Goal: Task Accomplishment & Management: Manage account settings

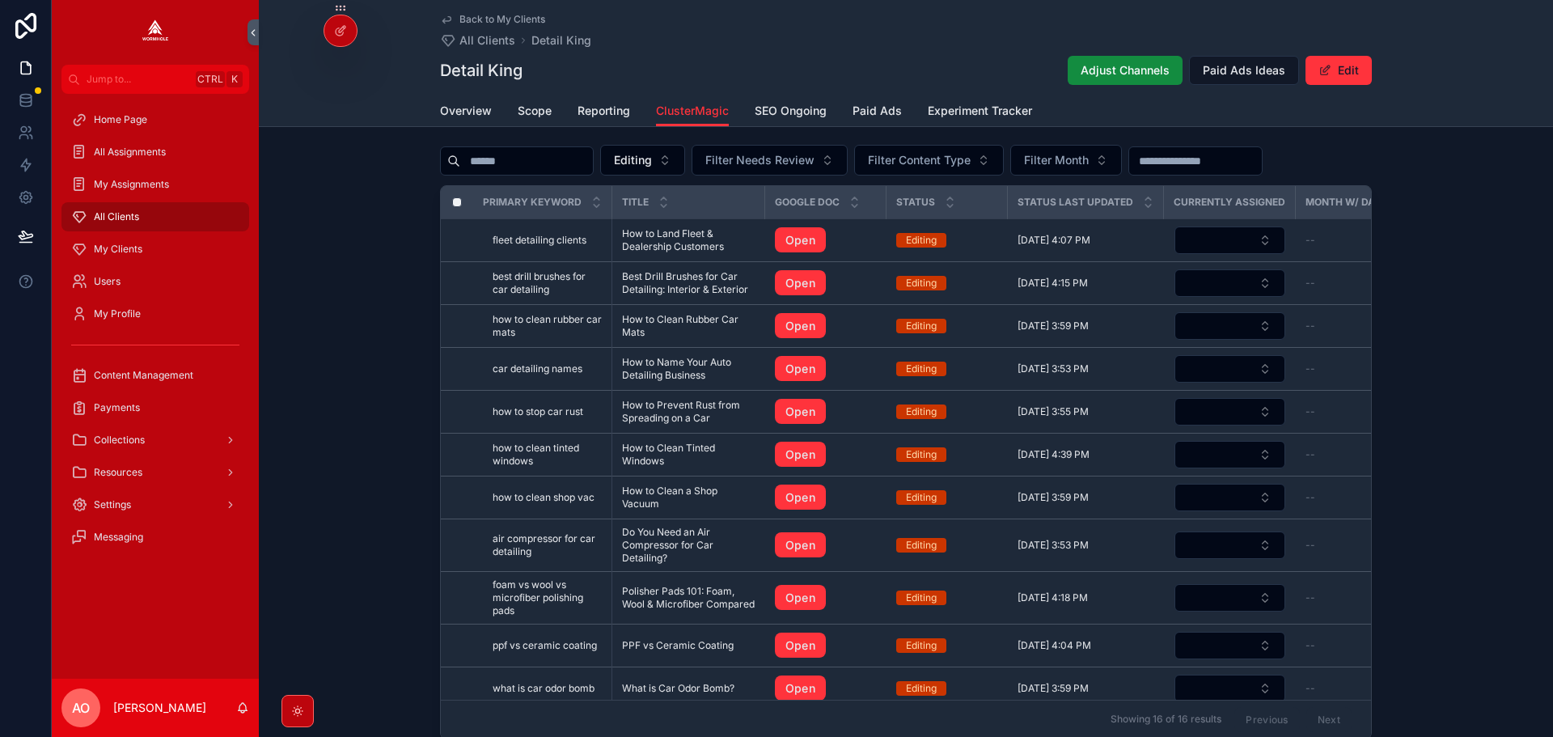
scroll to position [725, 0]
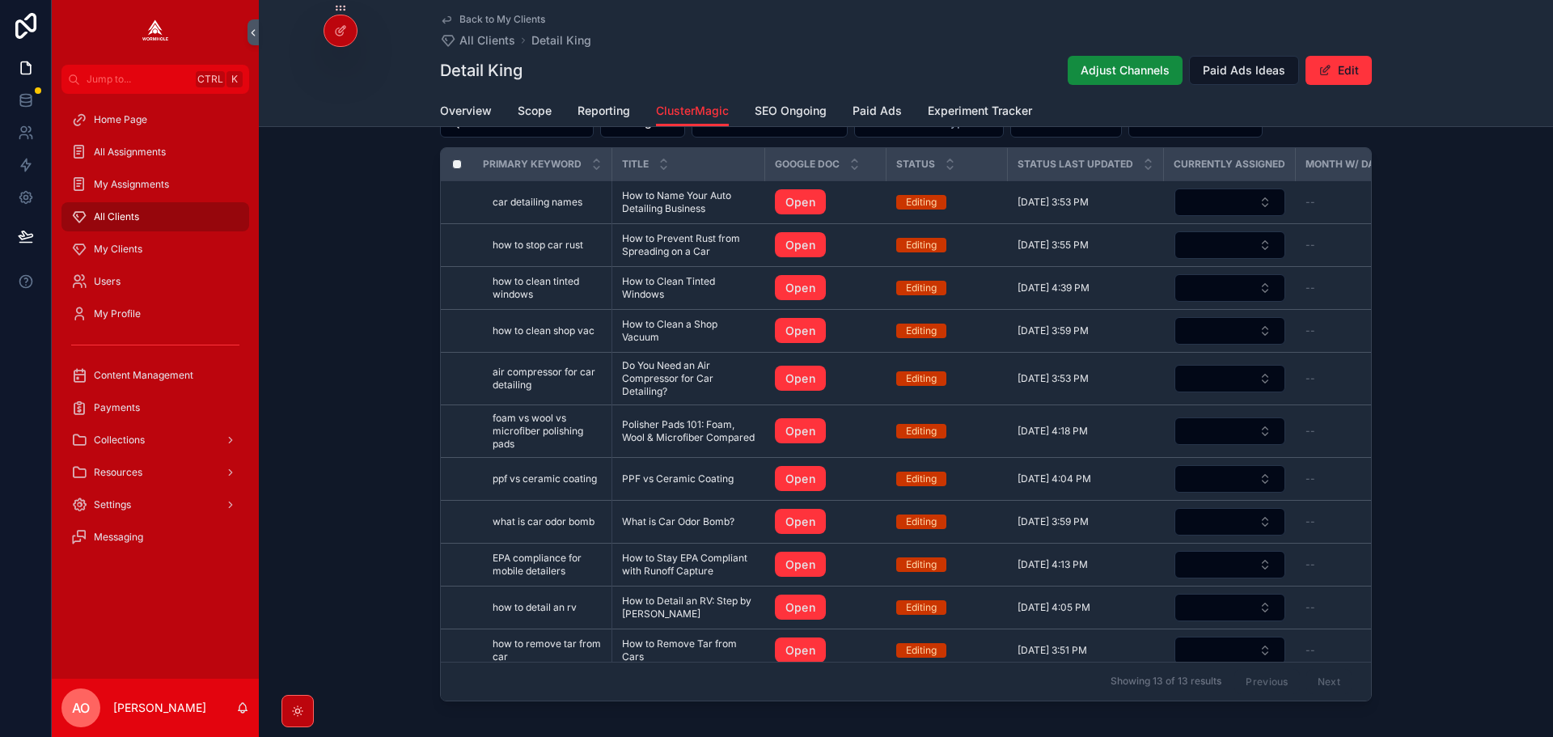
drag, startPoint x: 789, startPoint y: 150, endPoint x: 653, endPoint y: 197, distance: 143.5
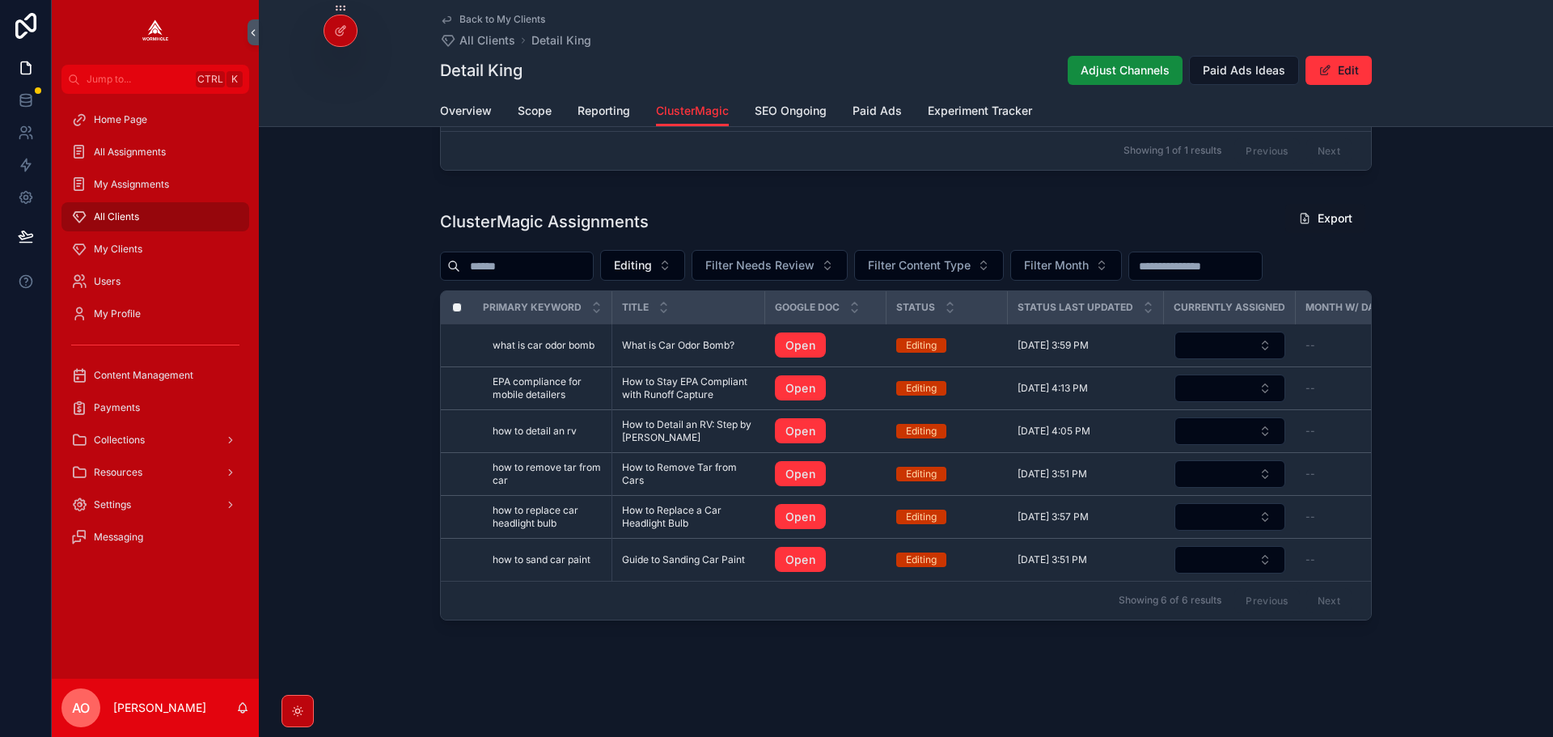
scroll to position [590, 0]
click at [652, 258] on span "Editing" at bounding box center [633, 265] width 38 height 16
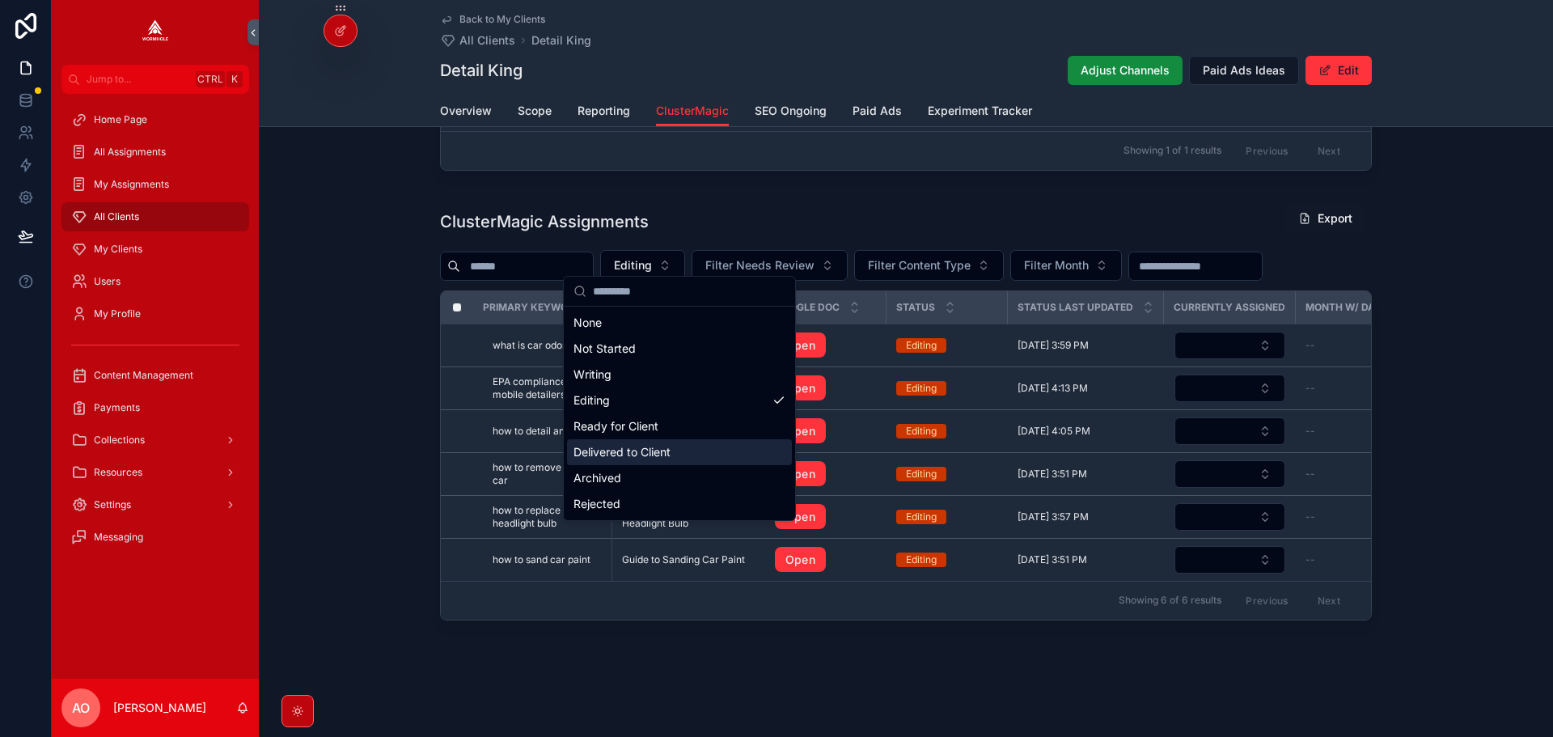
click at [658, 456] on div "Delivered to Client" at bounding box center [679, 452] width 225 height 26
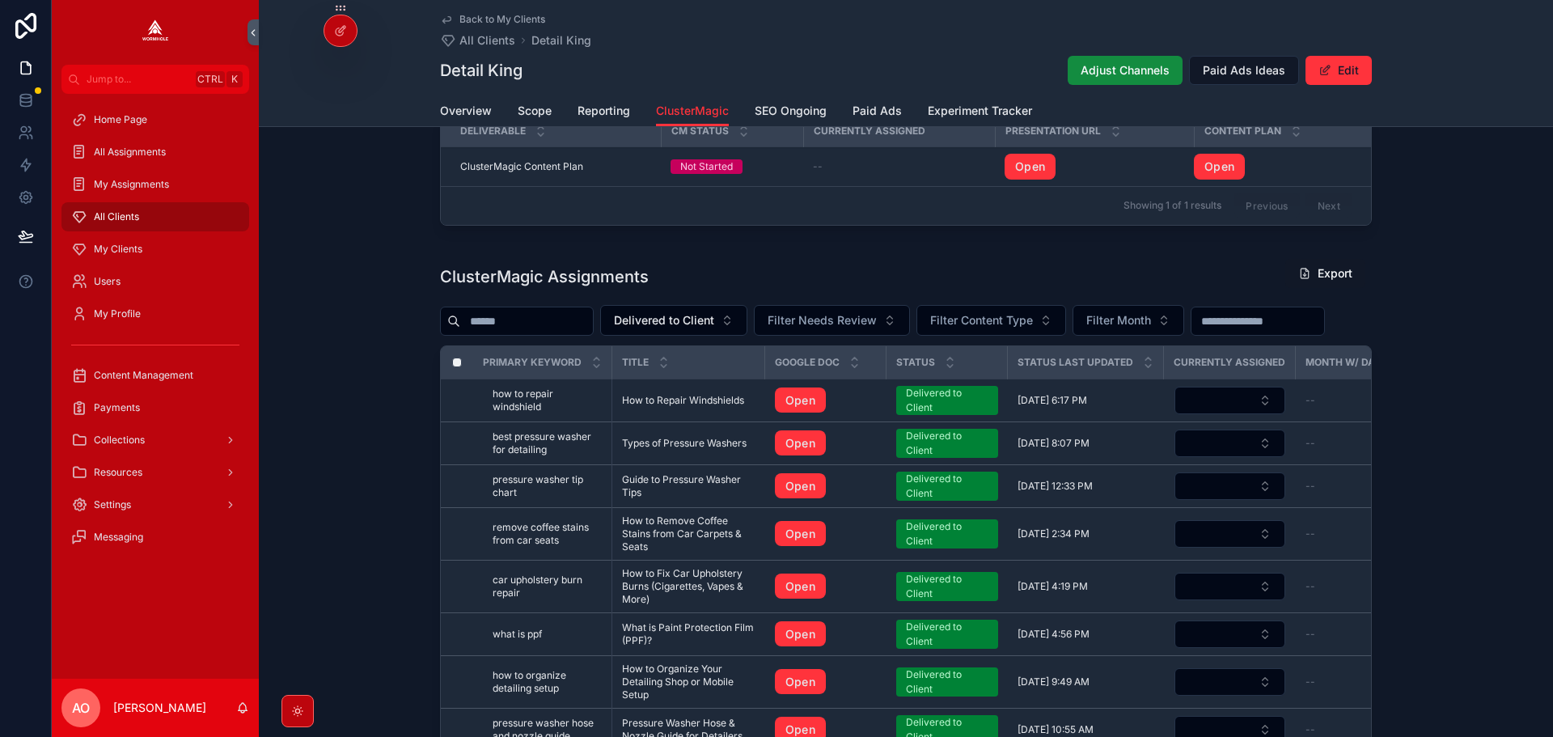
scroll to position [518, 0]
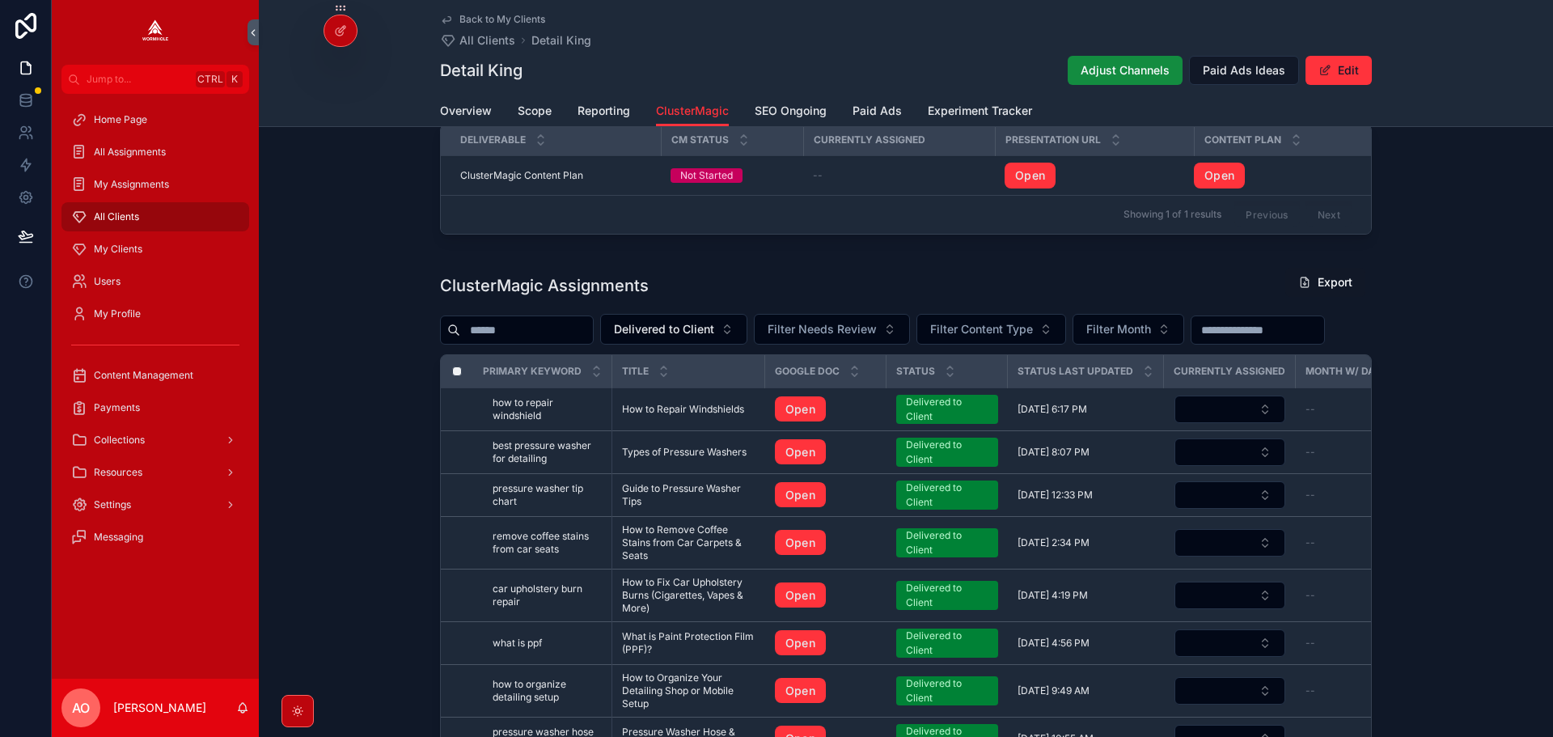
click at [531, 334] on input "scrollable content" at bounding box center [526, 330] width 133 height 23
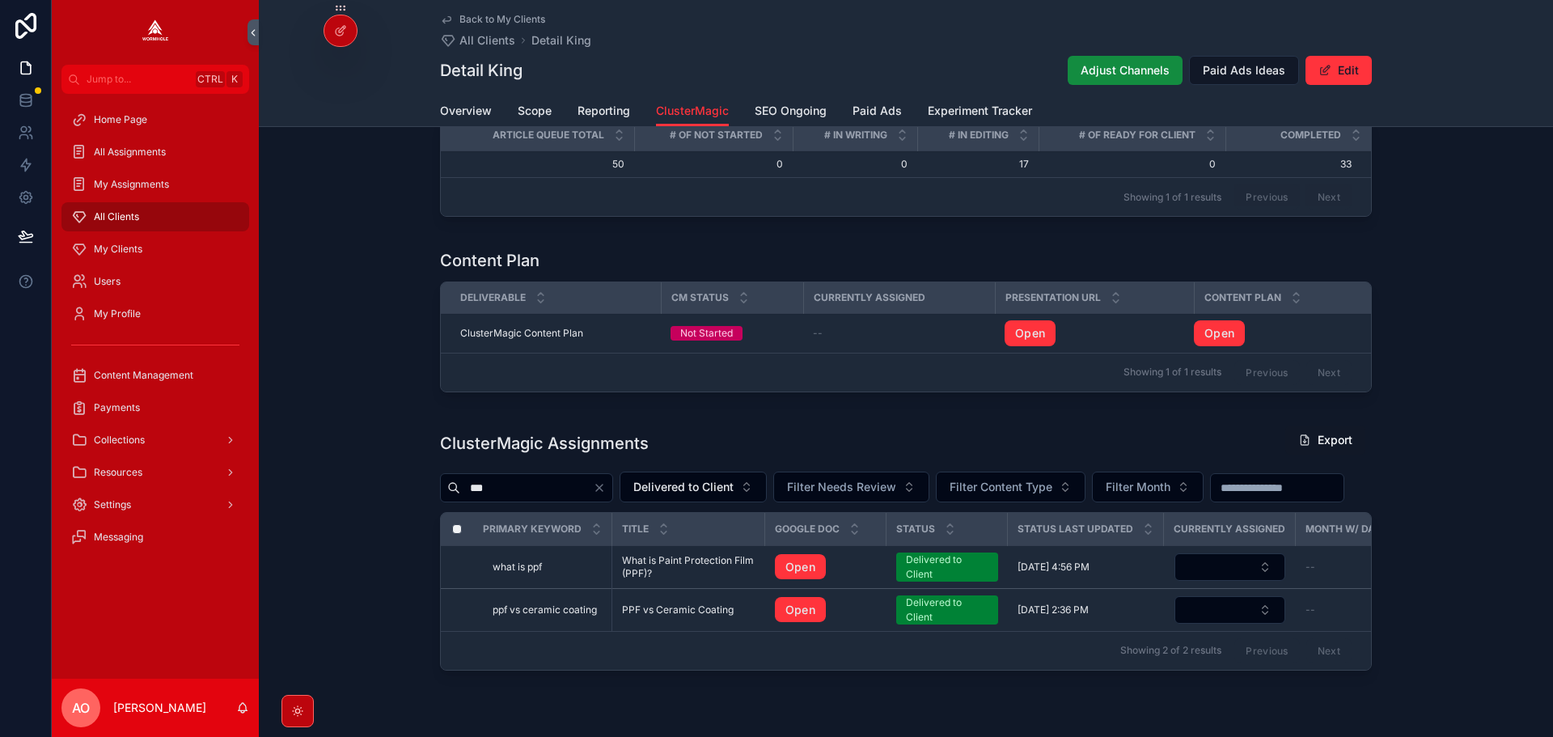
scroll to position [454, 0]
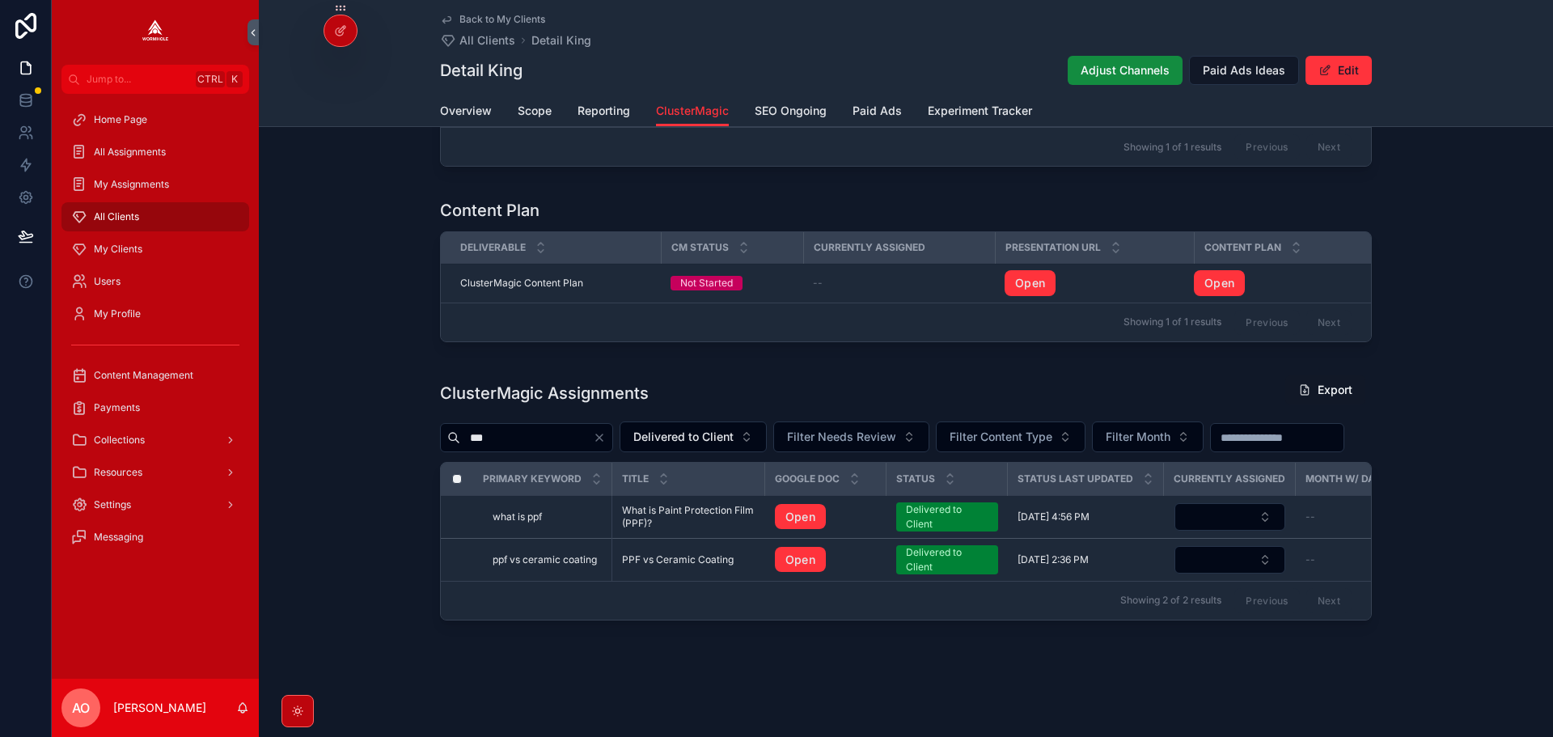
type input "***"
click at [695, 553] on span "PPF vs Ceramic Coating" at bounding box center [678, 559] width 112 height 13
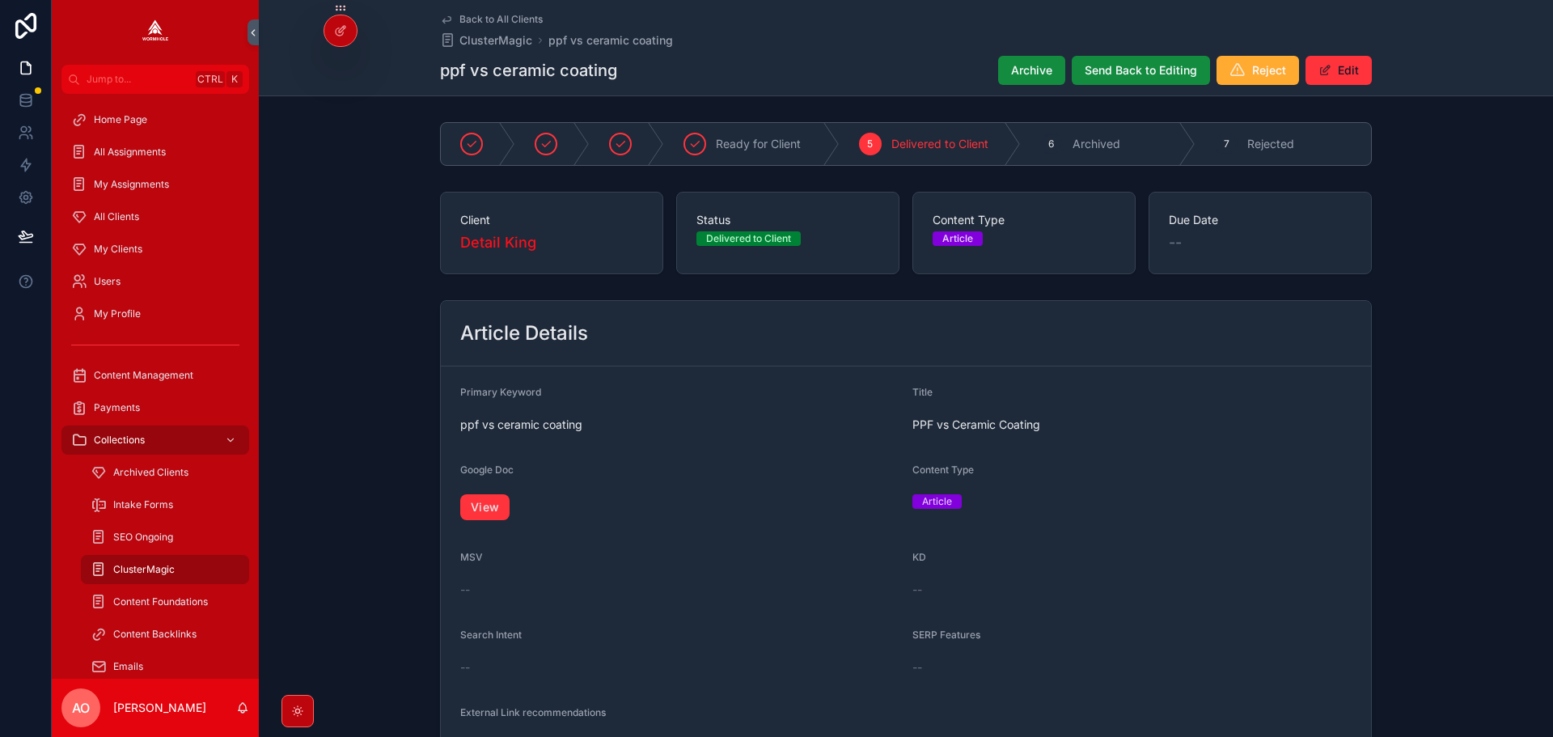
click at [481, 507] on link "View" at bounding box center [484, 507] width 49 height 26
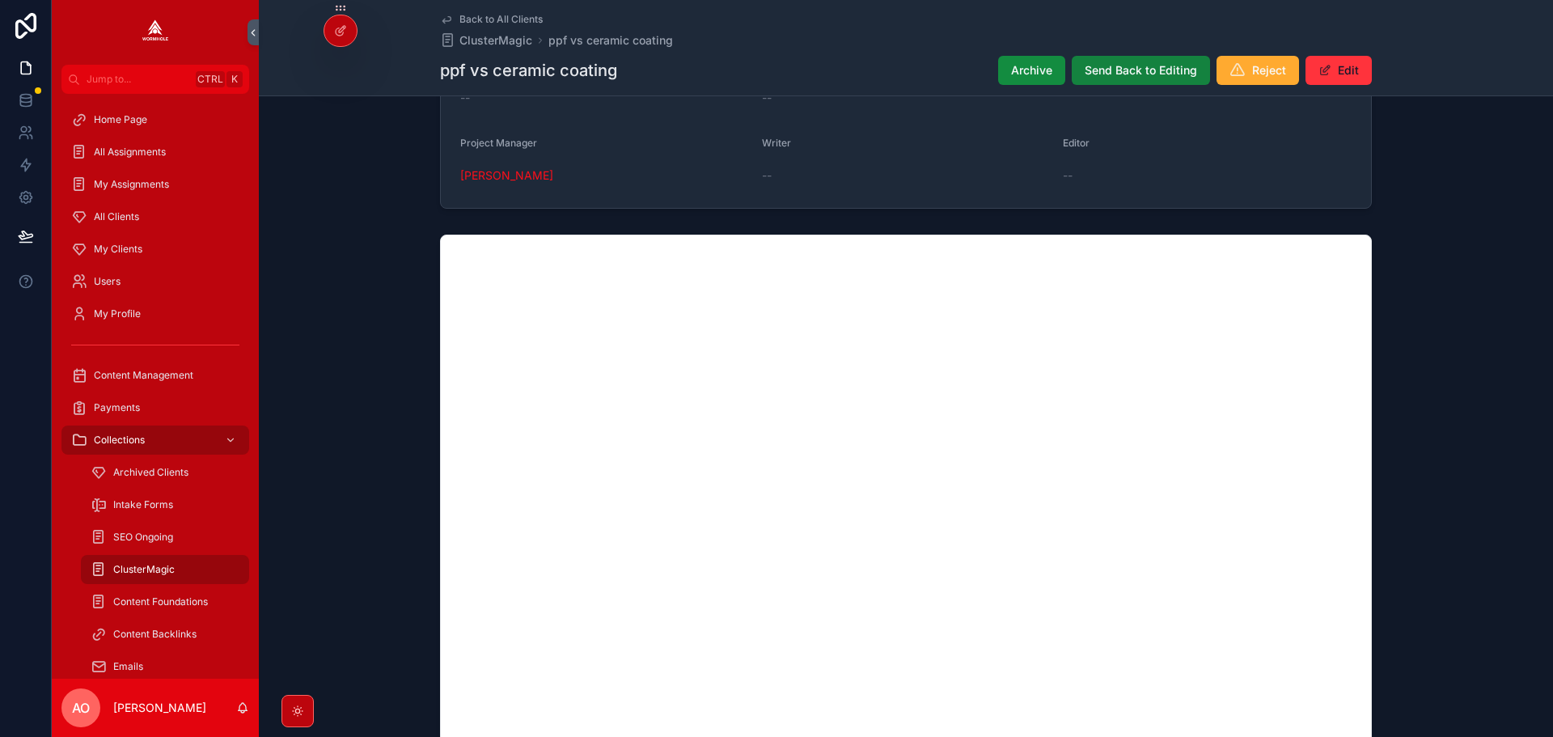
click at [1109, 66] on span "Send Back to Editing" at bounding box center [1141, 70] width 112 height 16
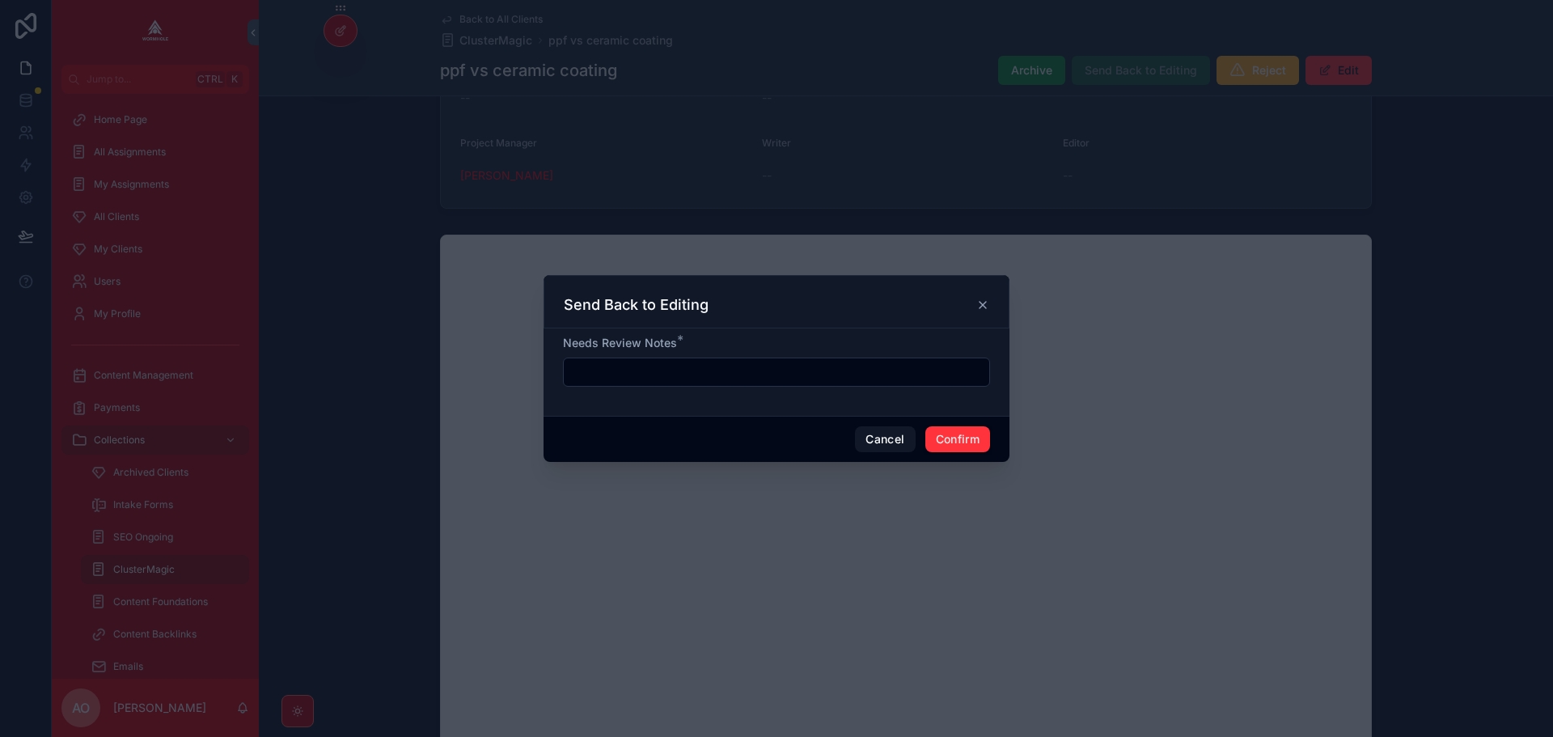
click at [729, 382] on input "text" at bounding box center [776, 372] width 425 height 23
type input "**********"
drag, startPoint x: 752, startPoint y: 374, endPoint x: 518, endPoint y: 367, distance: 233.8
click at [518, 367] on div "**********" at bounding box center [776, 368] width 1553 height 737
click at [935, 422] on div "Cancel Confirm" at bounding box center [777, 439] width 466 height 46
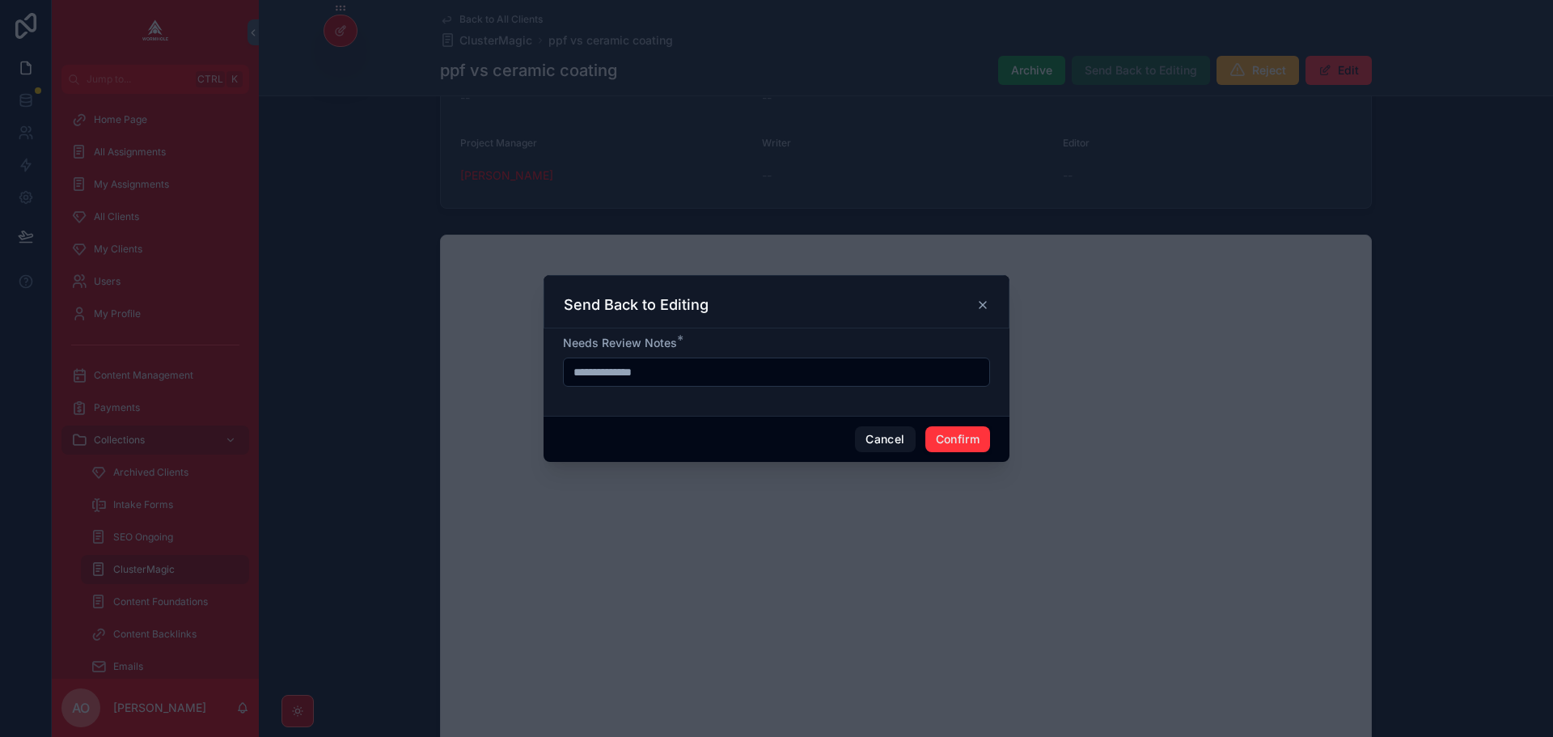
click at [949, 434] on button "Confirm" at bounding box center [957, 439] width 65 height 26
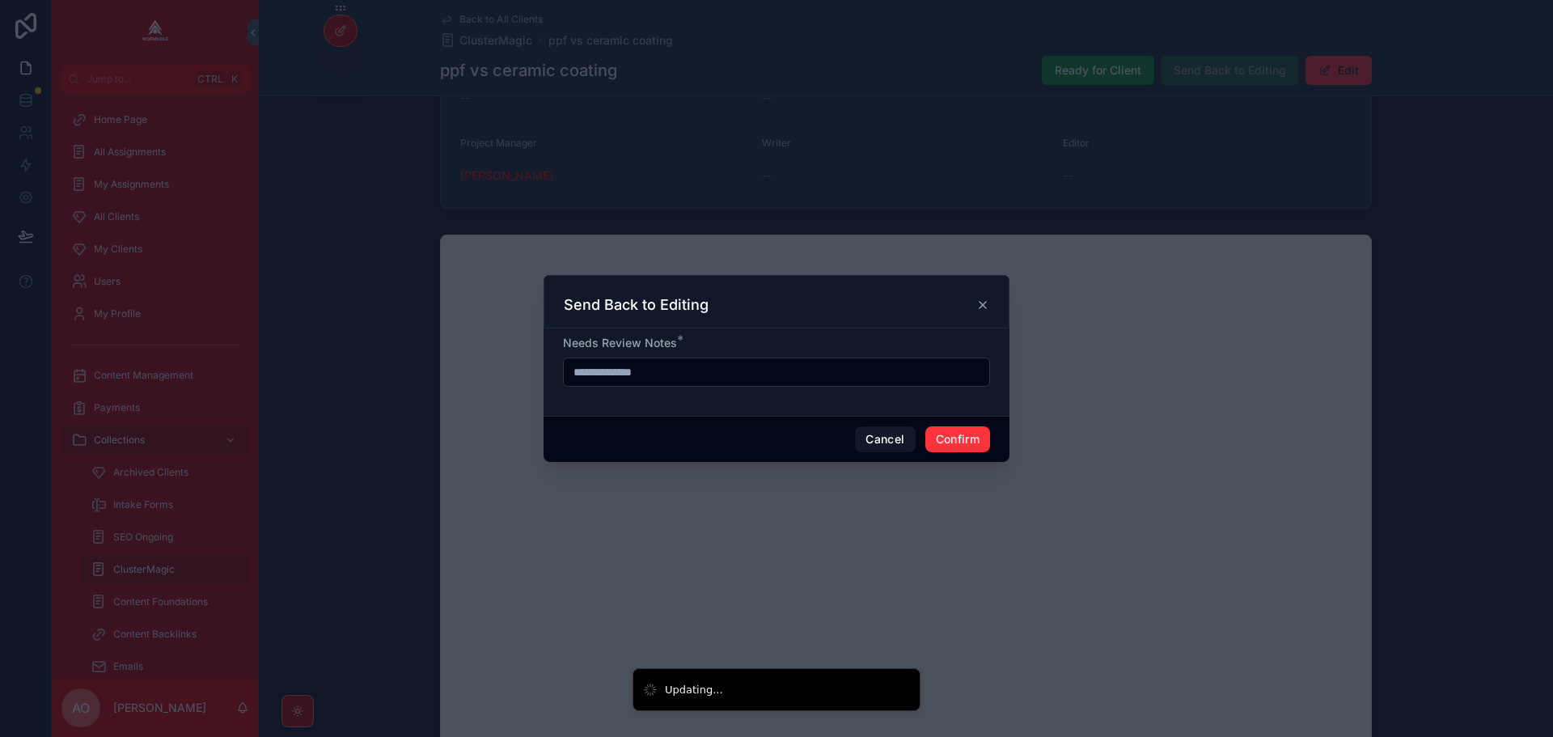
scroll to position [1022, 0]
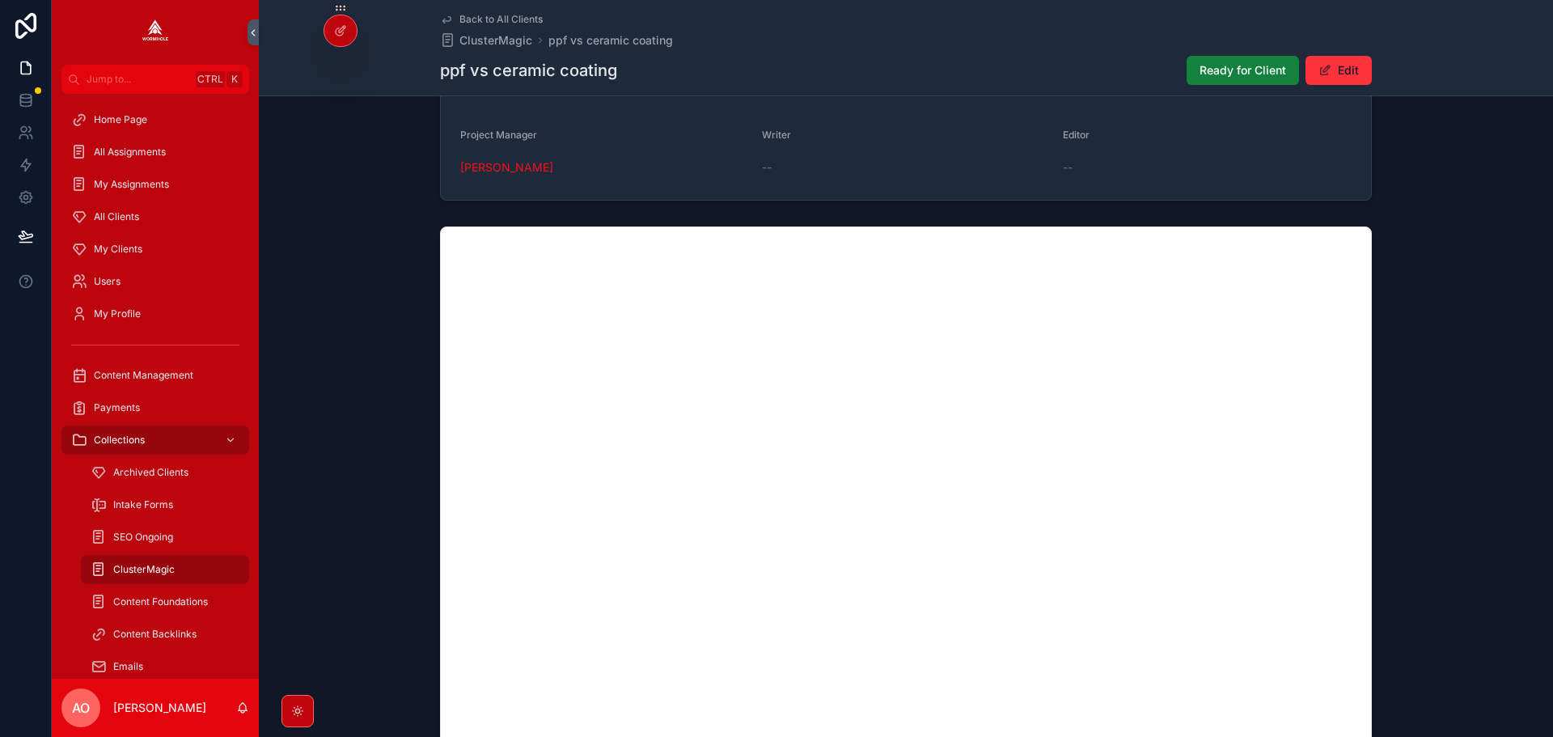
click at [1225, 66] on span "Ready for Client" at bounding box center [1243, 70] width 87 height 16
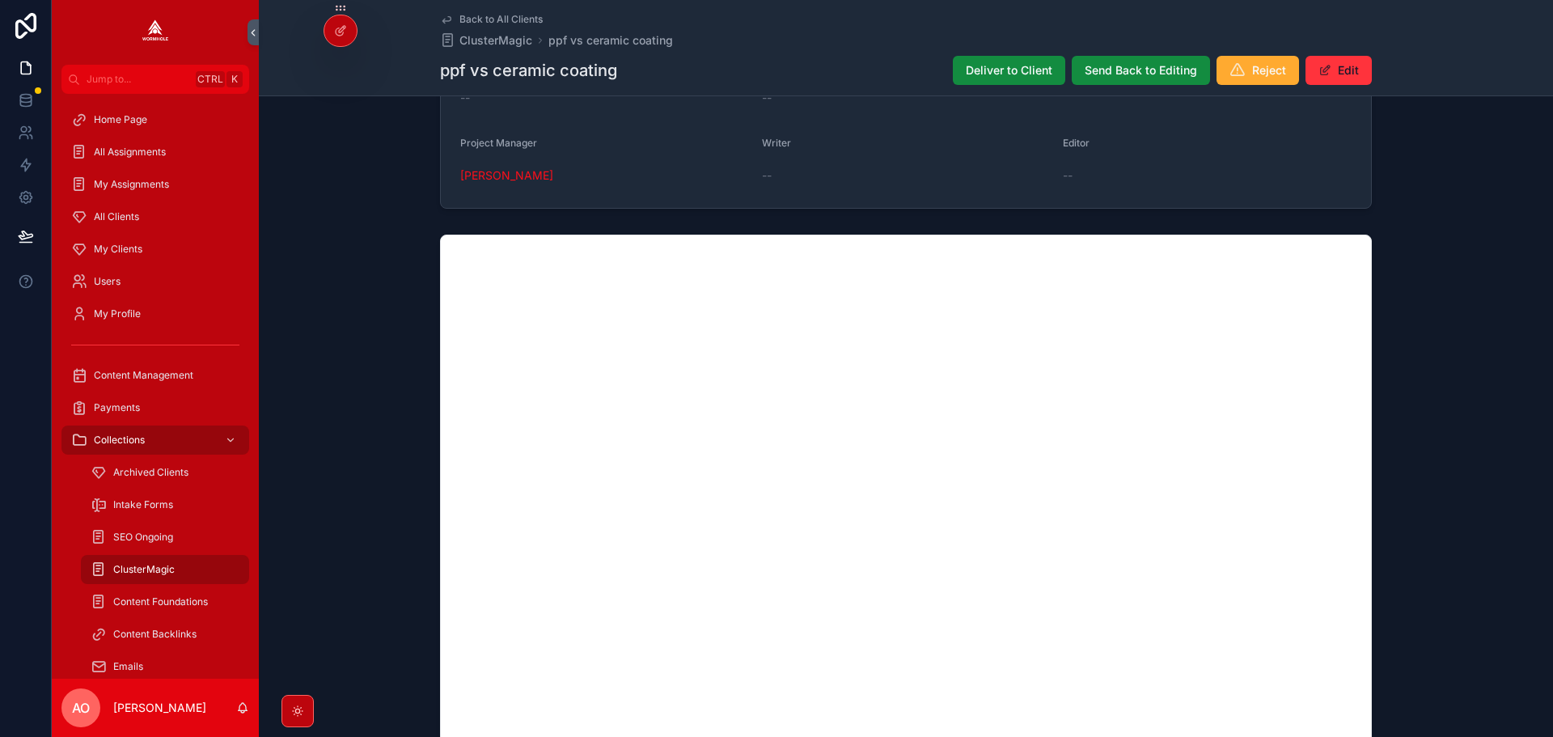
scroll to position [0, 0]
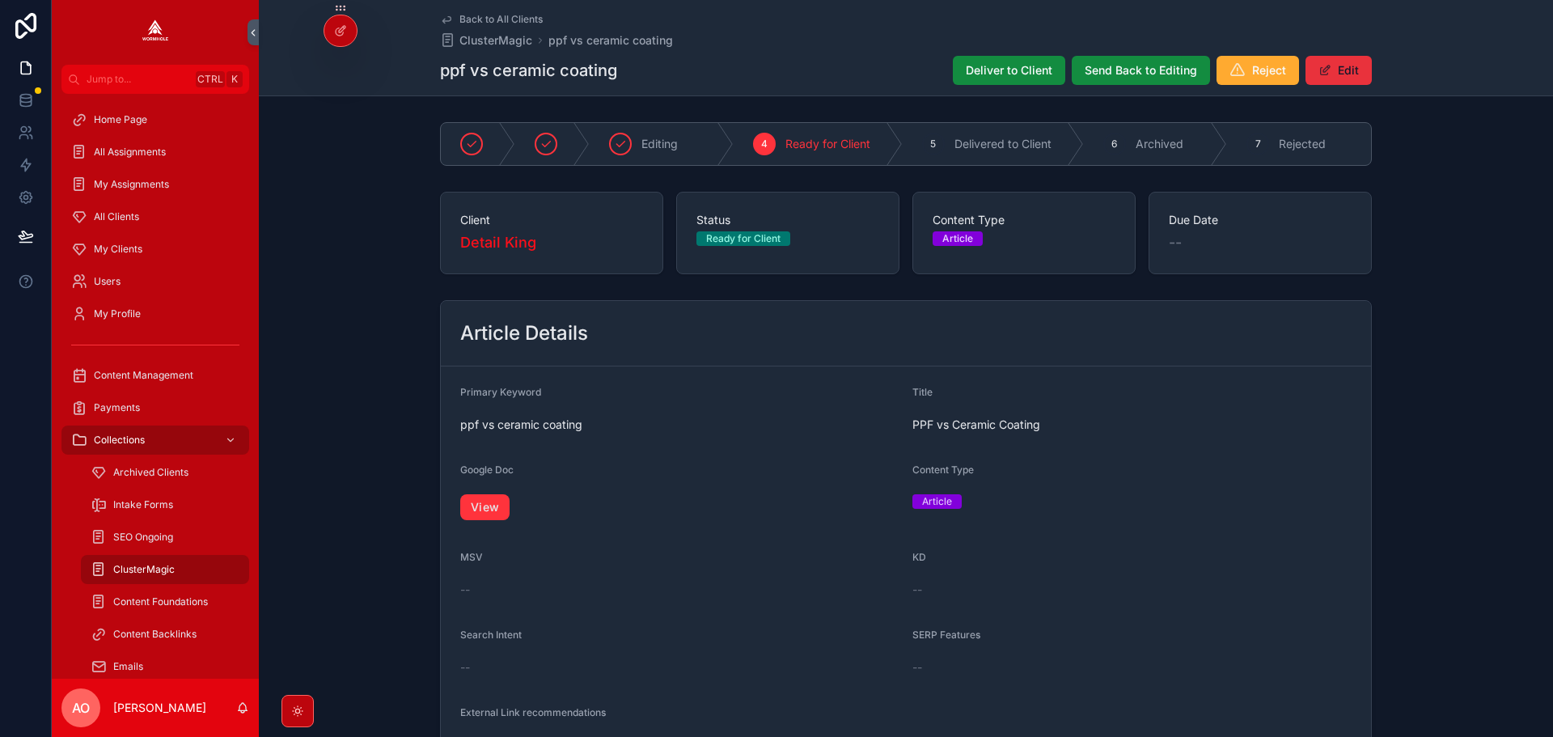
click at [1345, 65] on button "Edit" at bounding box center [1338, 70] width 66 height 29
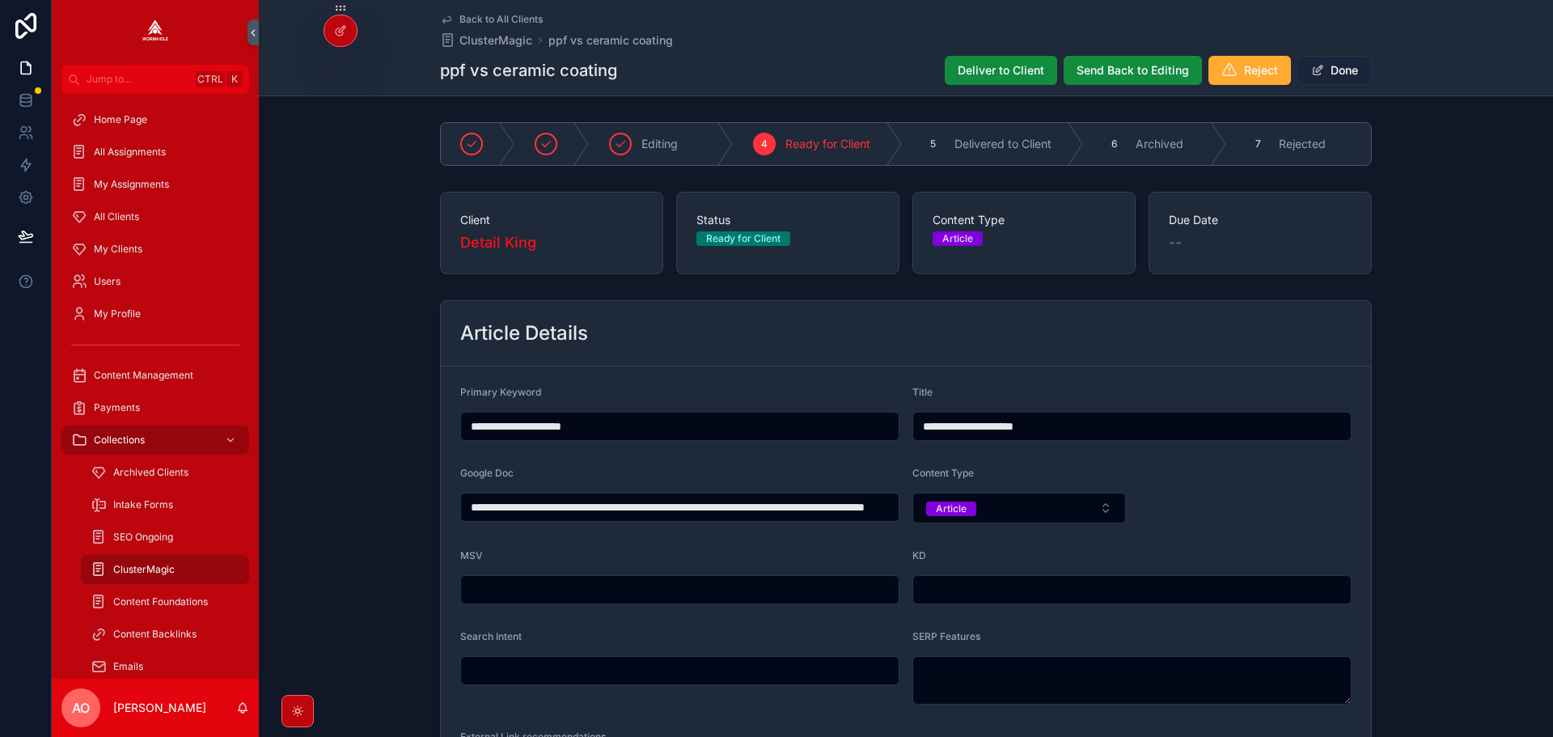
click at [1328, 69] on button "Done" at bounding box center [1334, 70] width 74 height 29
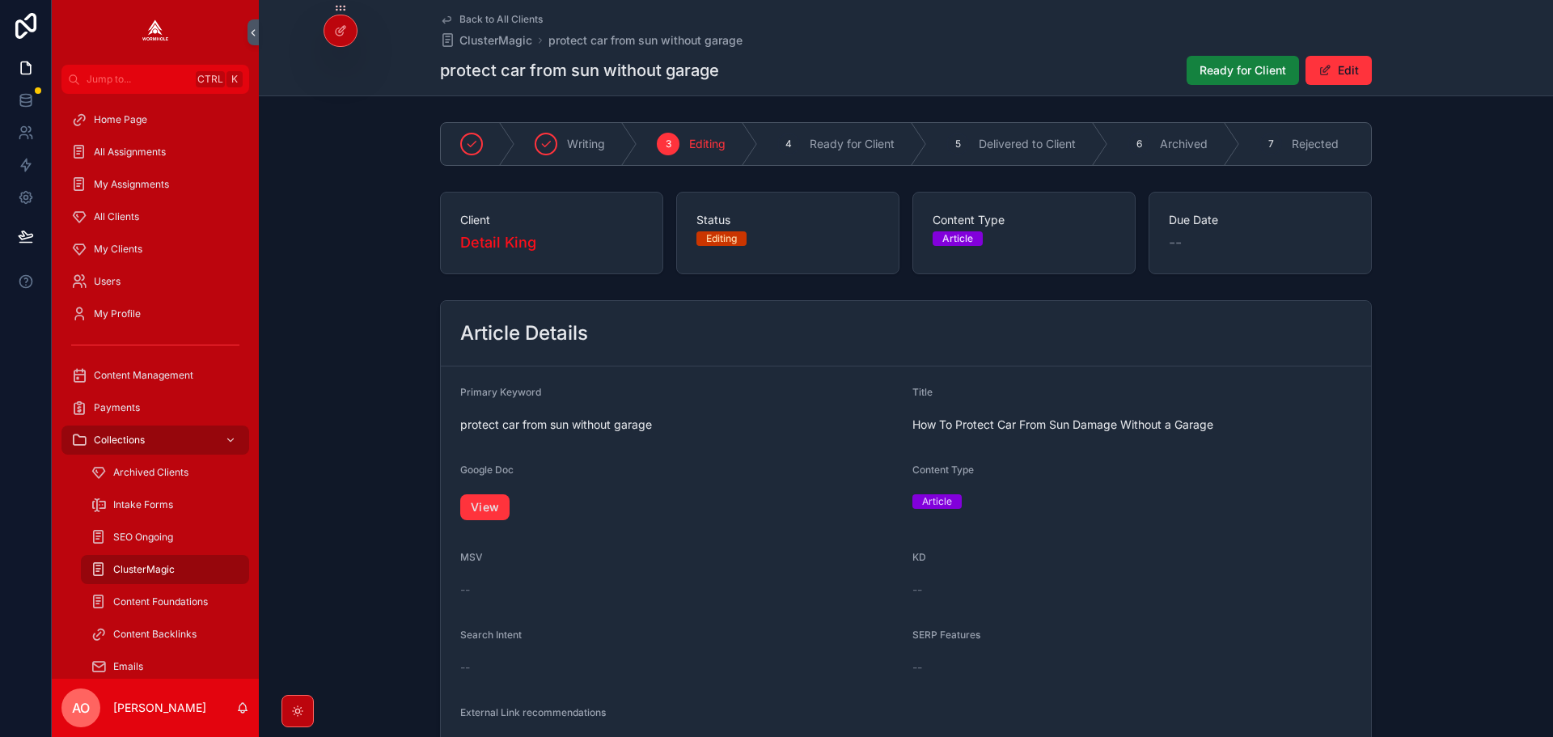
scroll to position [1022, 0]
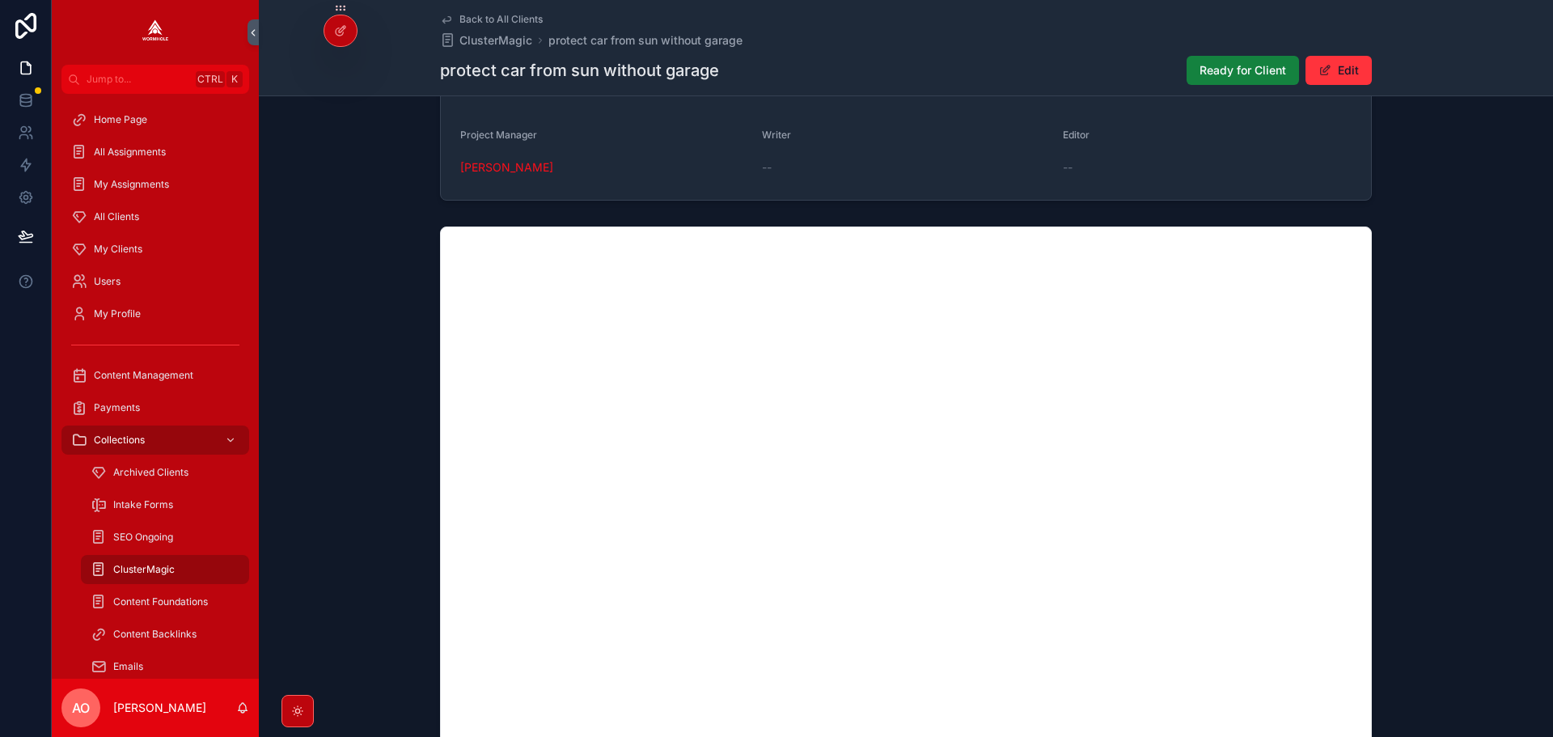
click at [1209, 66] on span "Ready for Client" at bounding box center [1243, 70] width 87 height 16
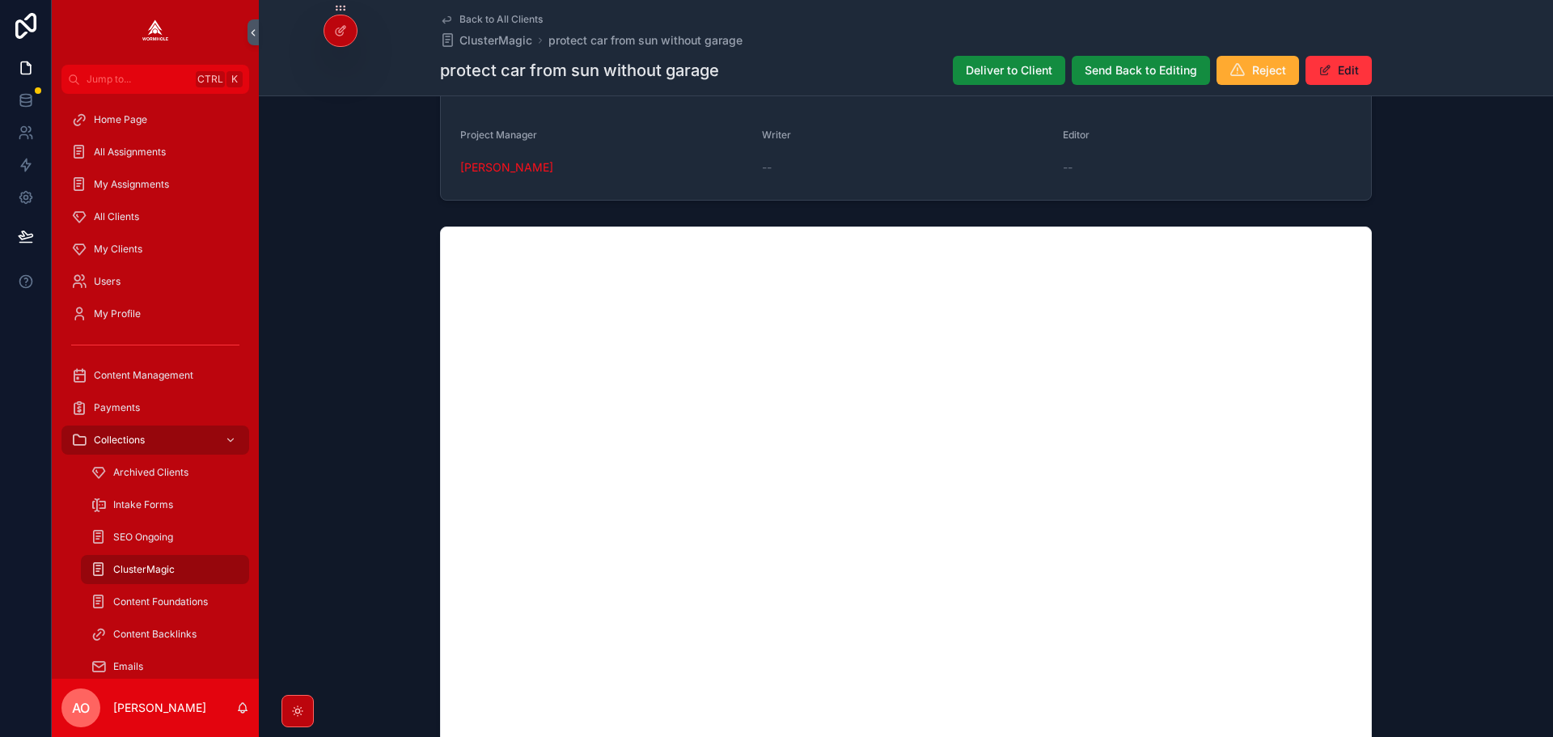
scroll to position [1014, 0]
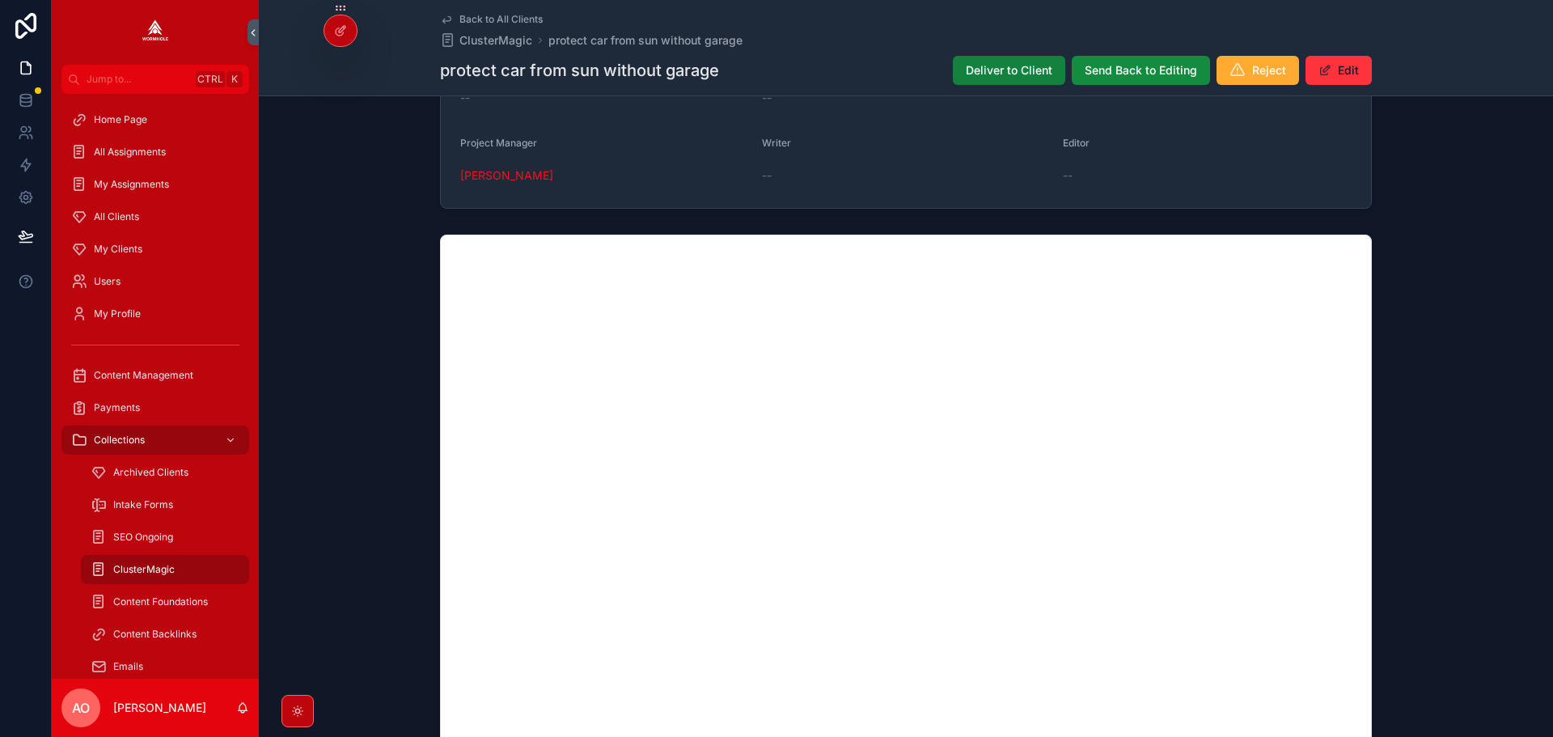
click at [1015, 71] on span "Deliver to Client" at bounding box center [1009, 70] width 87 height 16
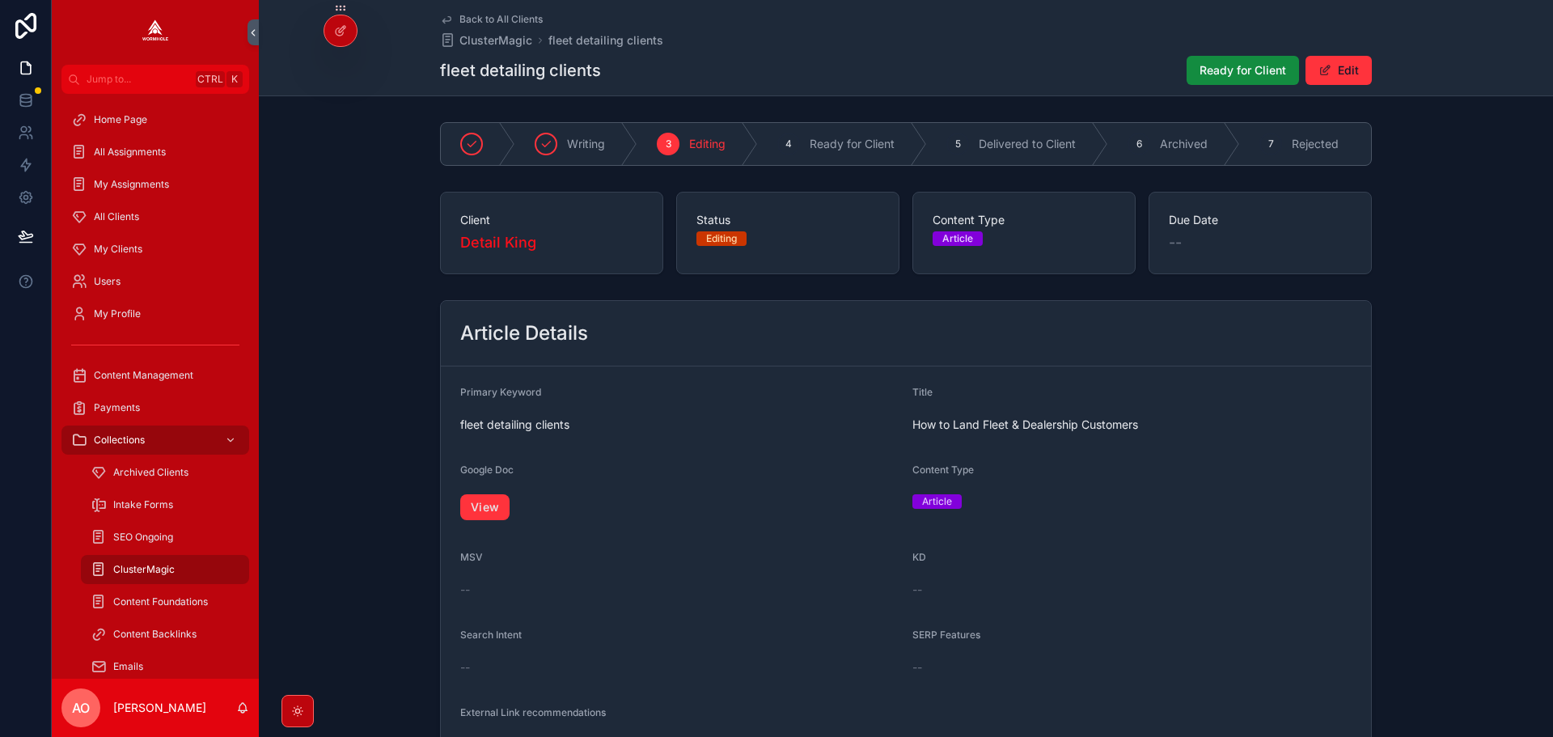
click at [482, 519] on link "View" at bounding box center [484, 507] width 49 height 26
click at [1238, 80] on button "Ready for Client" at bounding box center [1243, 70] width 112 height 29
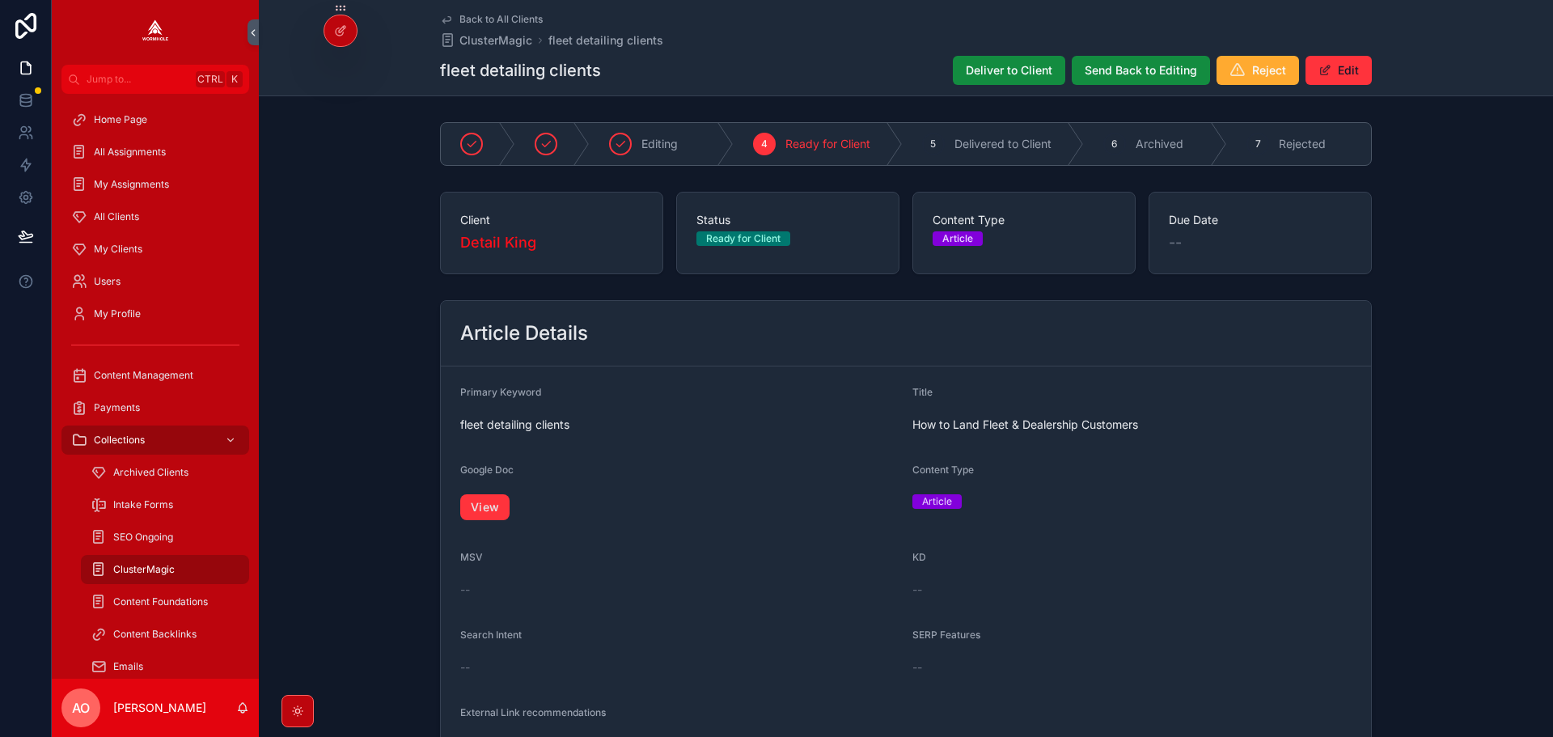
click at [946, 70] on div "Deliver to Client Send Back to Editing Reject Edit" at bounding box center [1156, 70] width 432 height 31
click at [985, 76] on span "Deliver to Client" at bounding box center [1009, 70] width 87 height 16
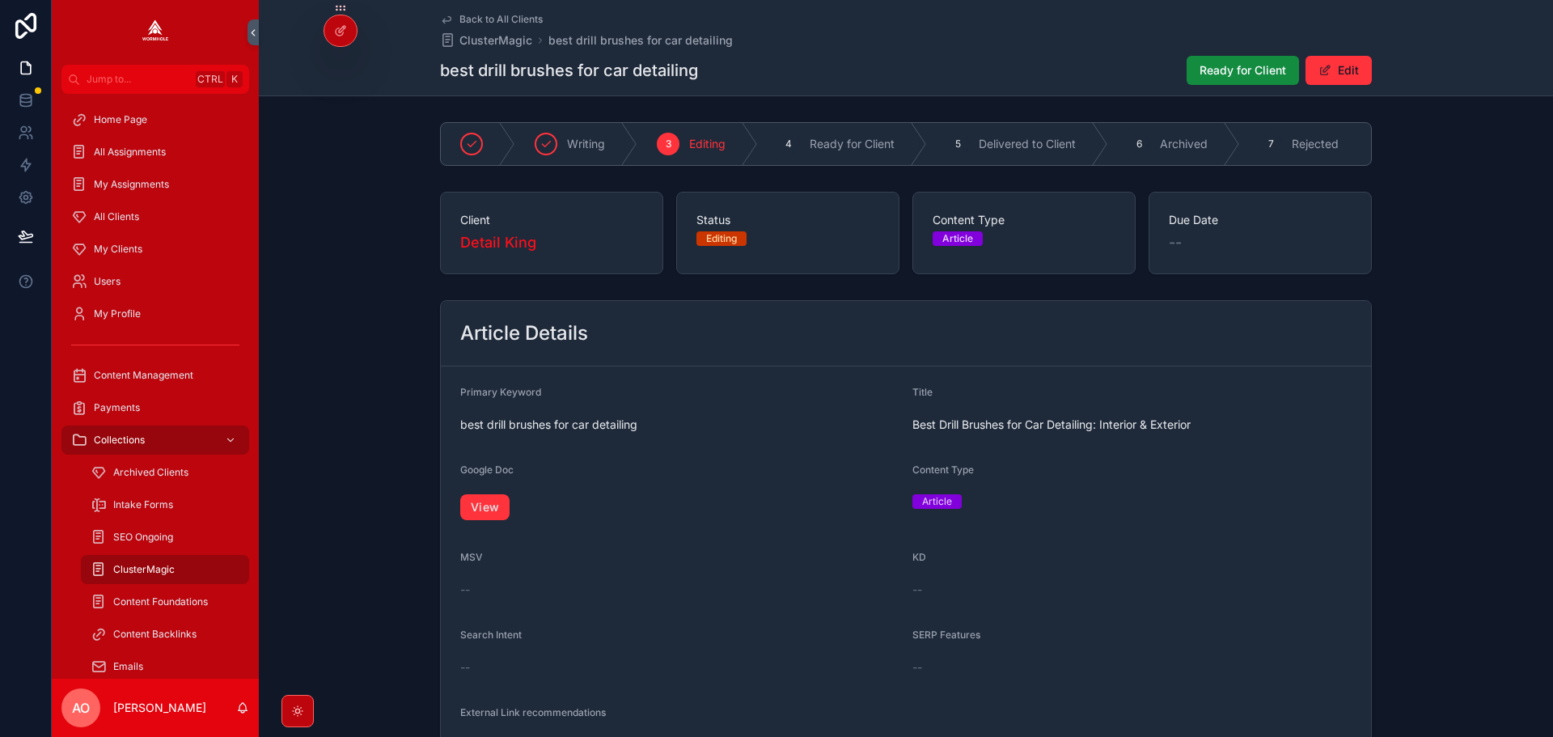
click at [474, 517] on link "View" at bounding box center [484, 507] width 49 height 26
click at [1238, 71] on span "Ready for Client" at bounding box center [1243, 70] width 87 height 16
click at [483, 516] on link "View" at bounding box center [484, 507] width 49 height 26
click at [1220, 63] on span "Ready for Client" at bounding box center [1243, 70] width 87 height 16
click at [479, 513] on link "View" at bounding box center [484, 507] width 49 height 26
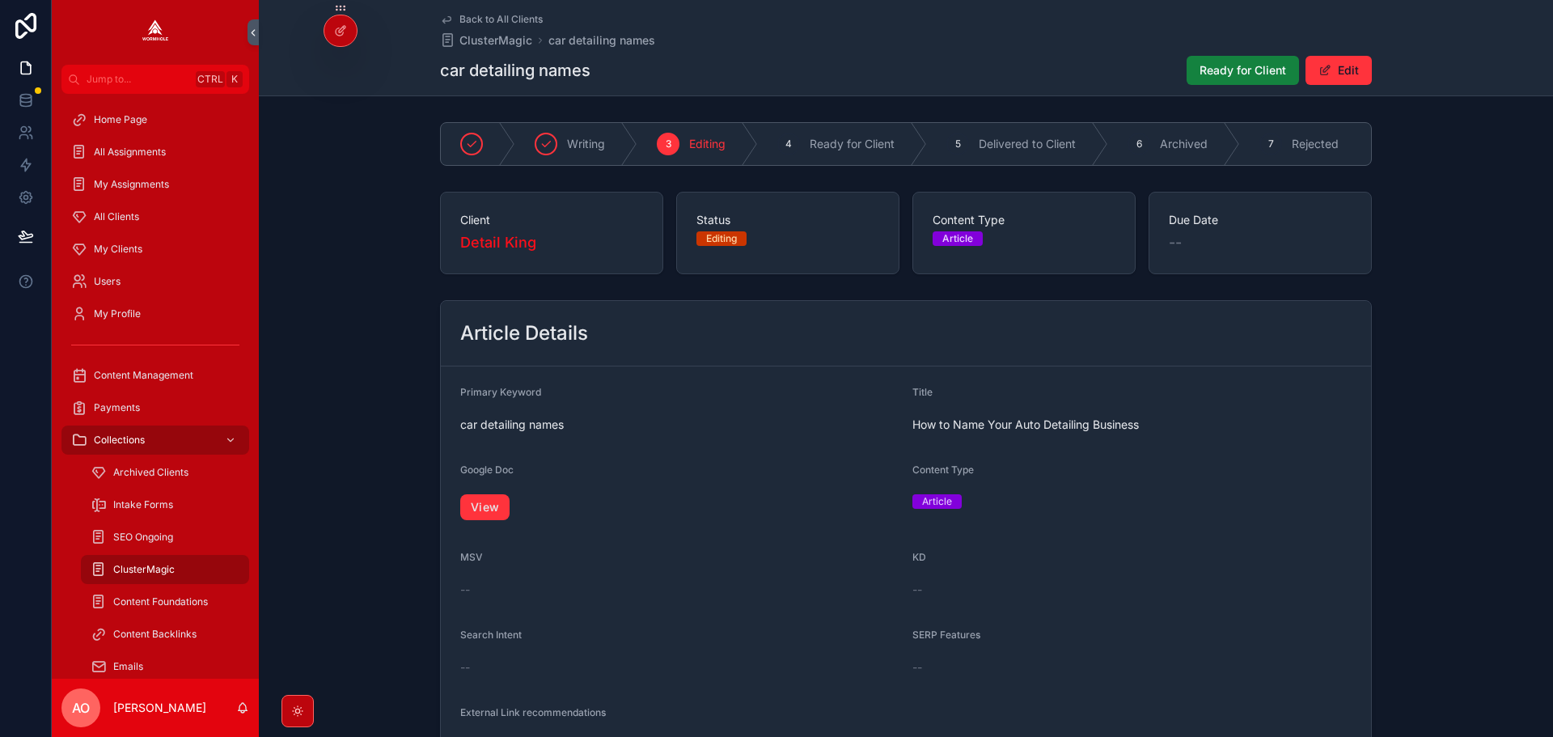
click at [1217, 73] on span "Ready for Client" at bounding box center [1243, 70] width 87 height 16
click at [468, 511] on link "View" at bounding box center [484, 507] width 49 height 26
click at [1233, 74] on span "Ready for Client" at bounding box center [1243, 70] width 87 height 16
click at [493, 514] on link "View" at bounding box center [484, 507] width 49 height 26
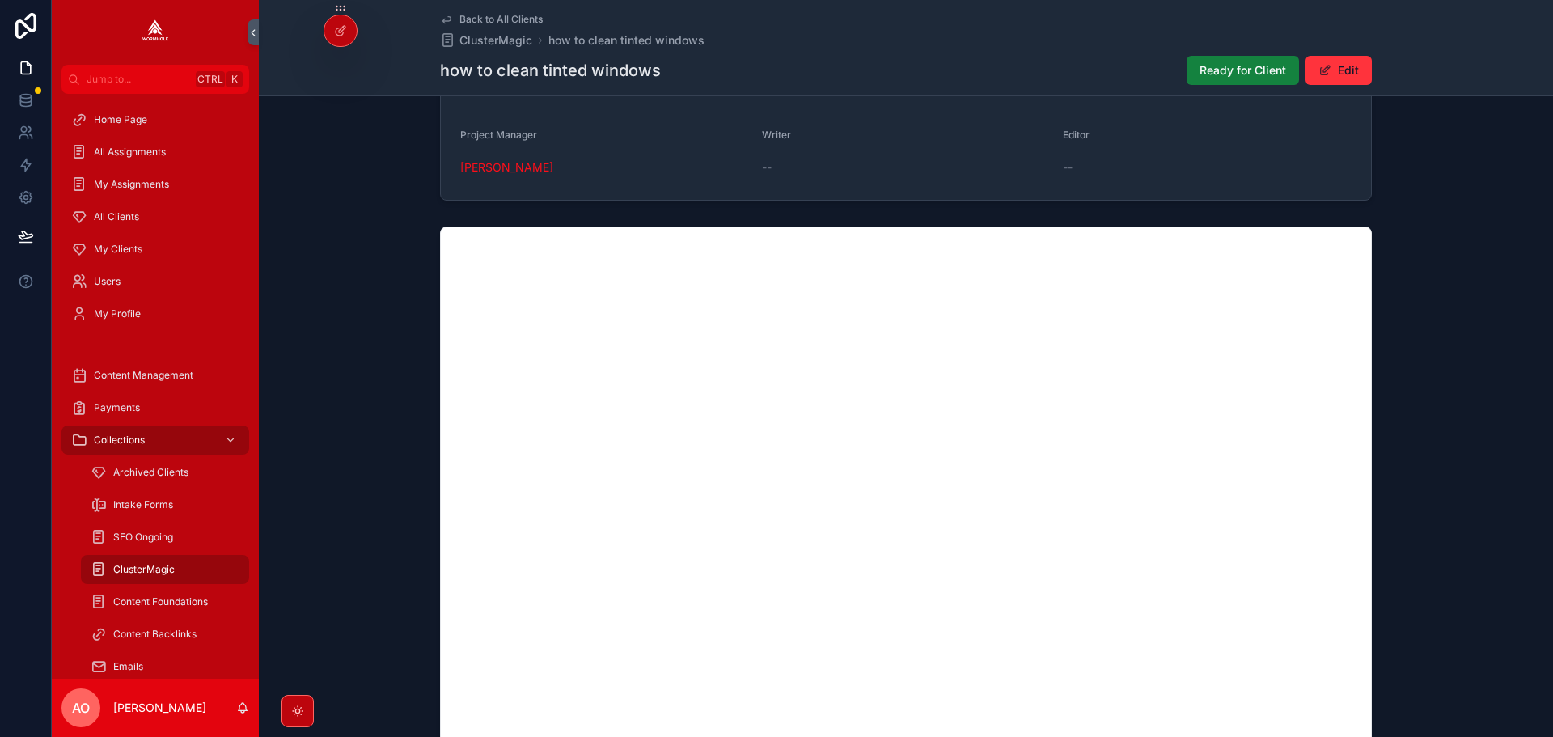
click at [1221, 64] on span "Ready for Client" at bounding box center [1243, 70] width 87 height 16
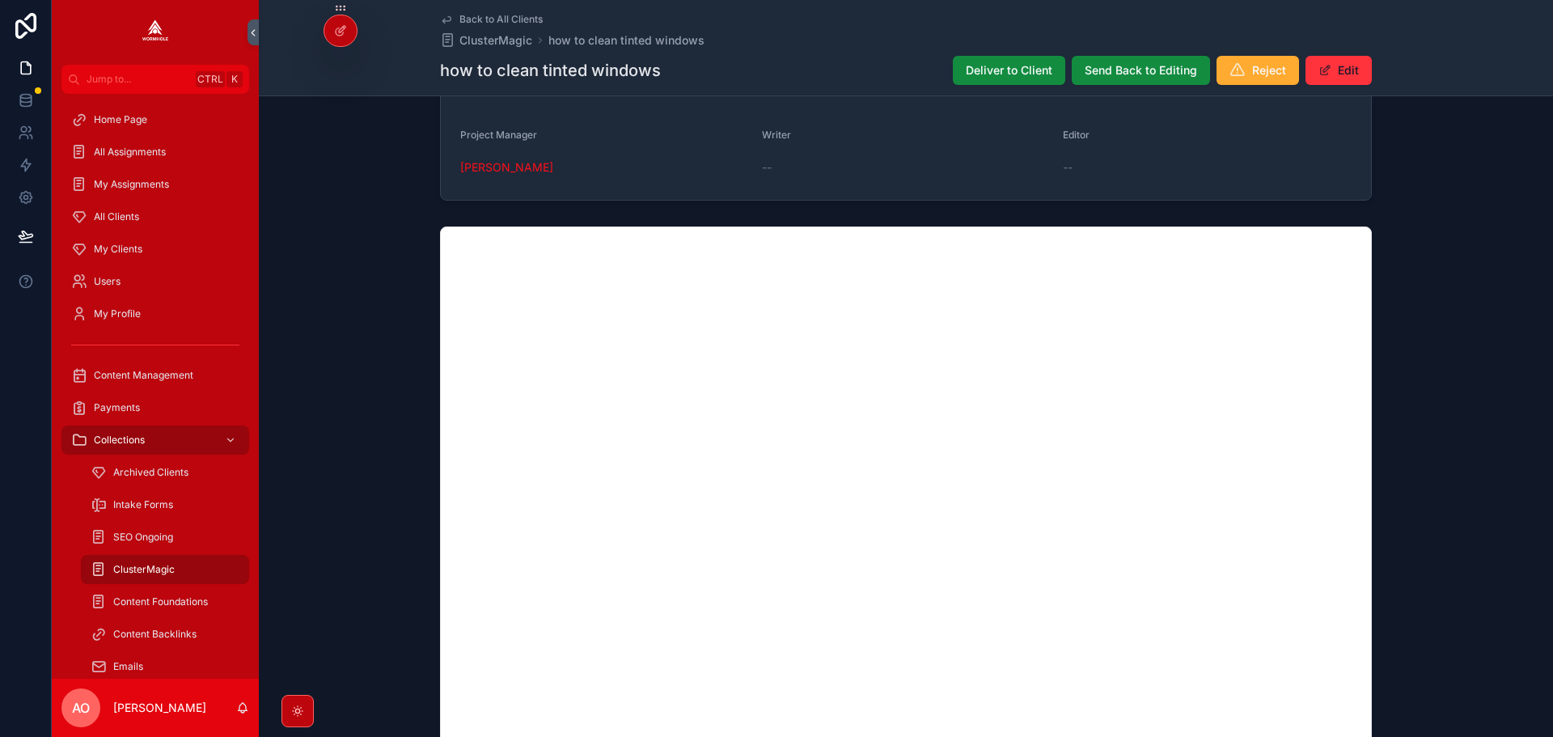
scroll to position [1014, 0]
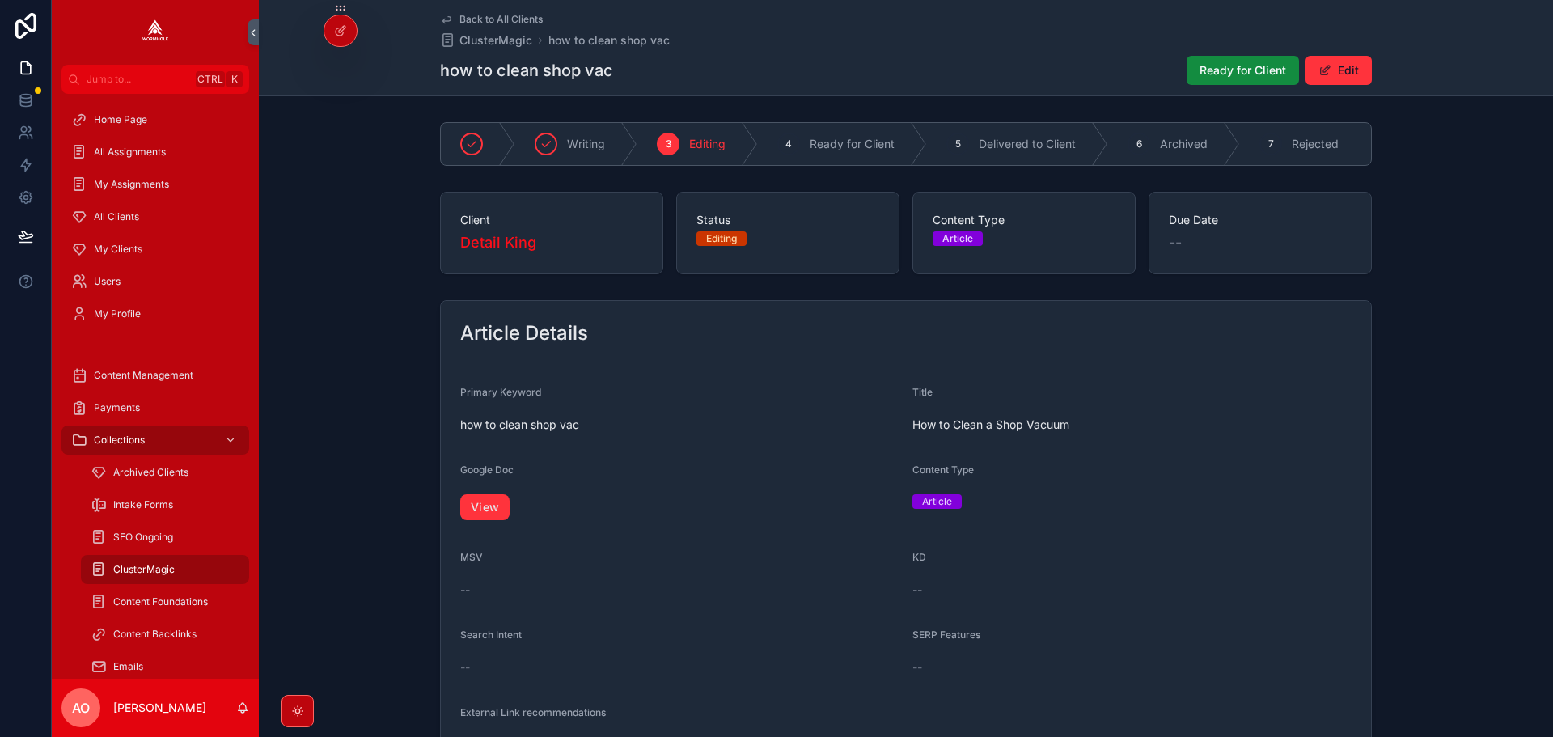
click at [476, 520] on link "View" at bounding box center [484, 507] width 49 height 26
click at [1247, 64] on span "Ready for Client" at bounding box center [1243, 70] width 87 height 16
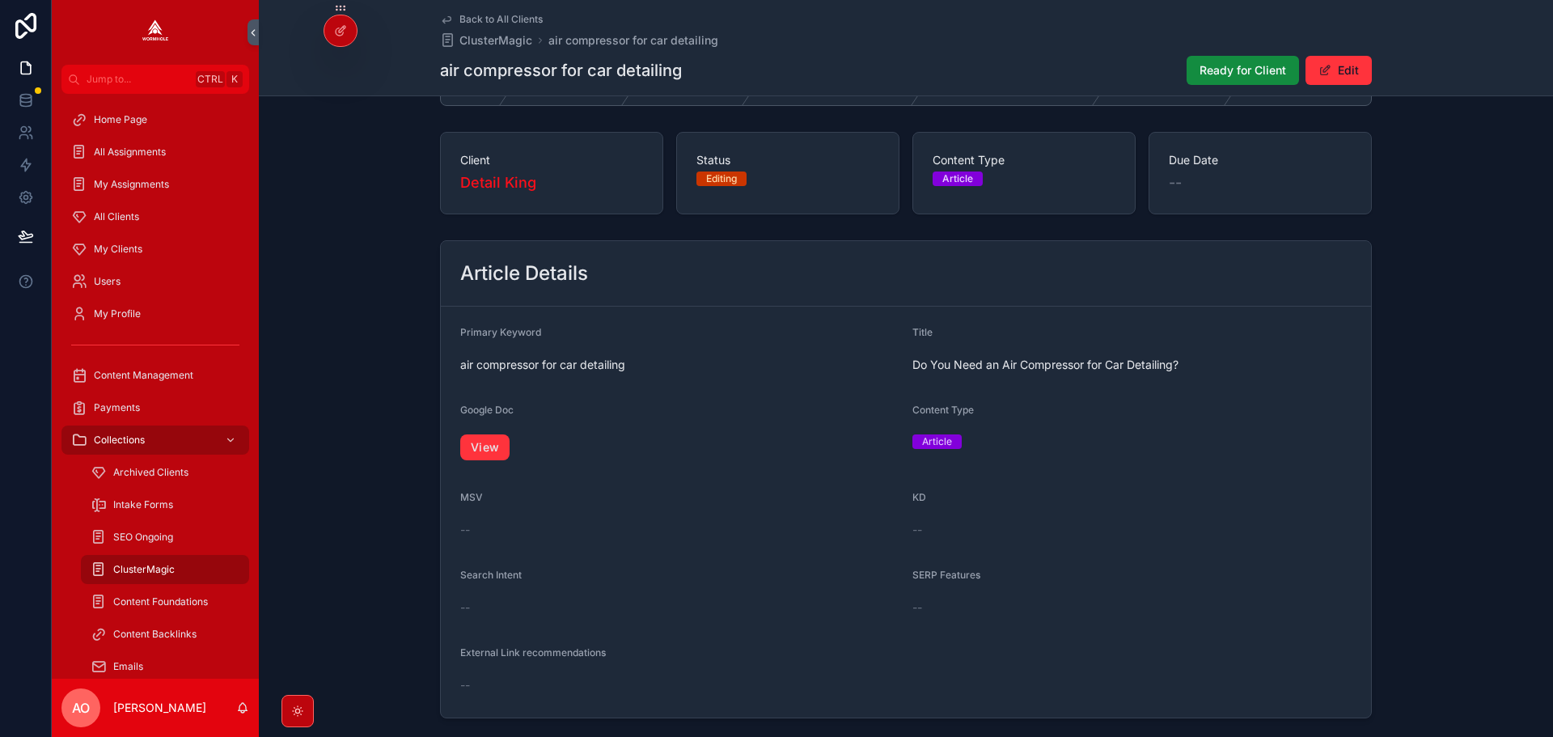
scroll to position [162, 0]
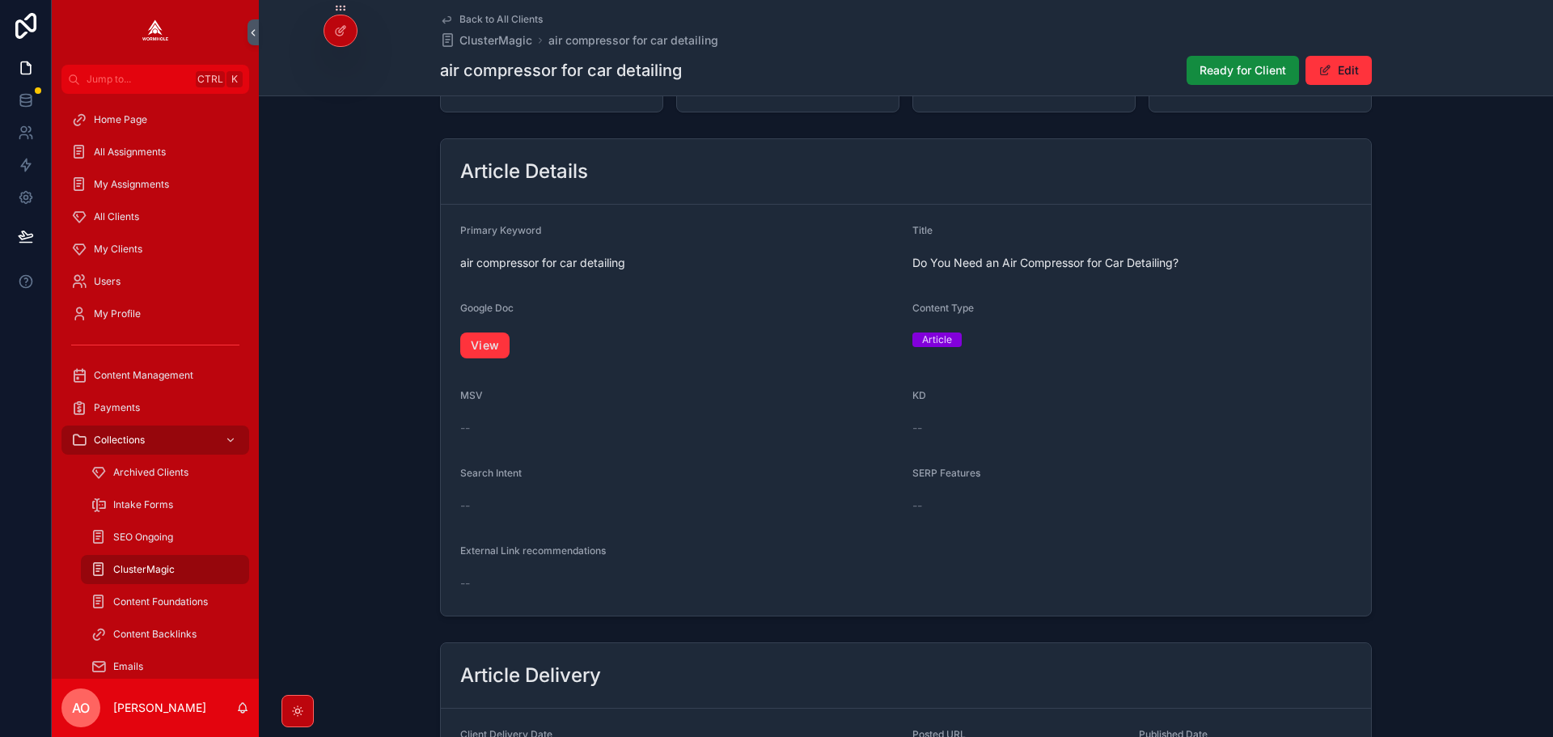
click at [462, 349] on link "View" at bounding box center [484, 345] width 49 height 26
click at [1230, 67] on span "Ready for Client" at bounding box center [1243, 70] width 87 height 16
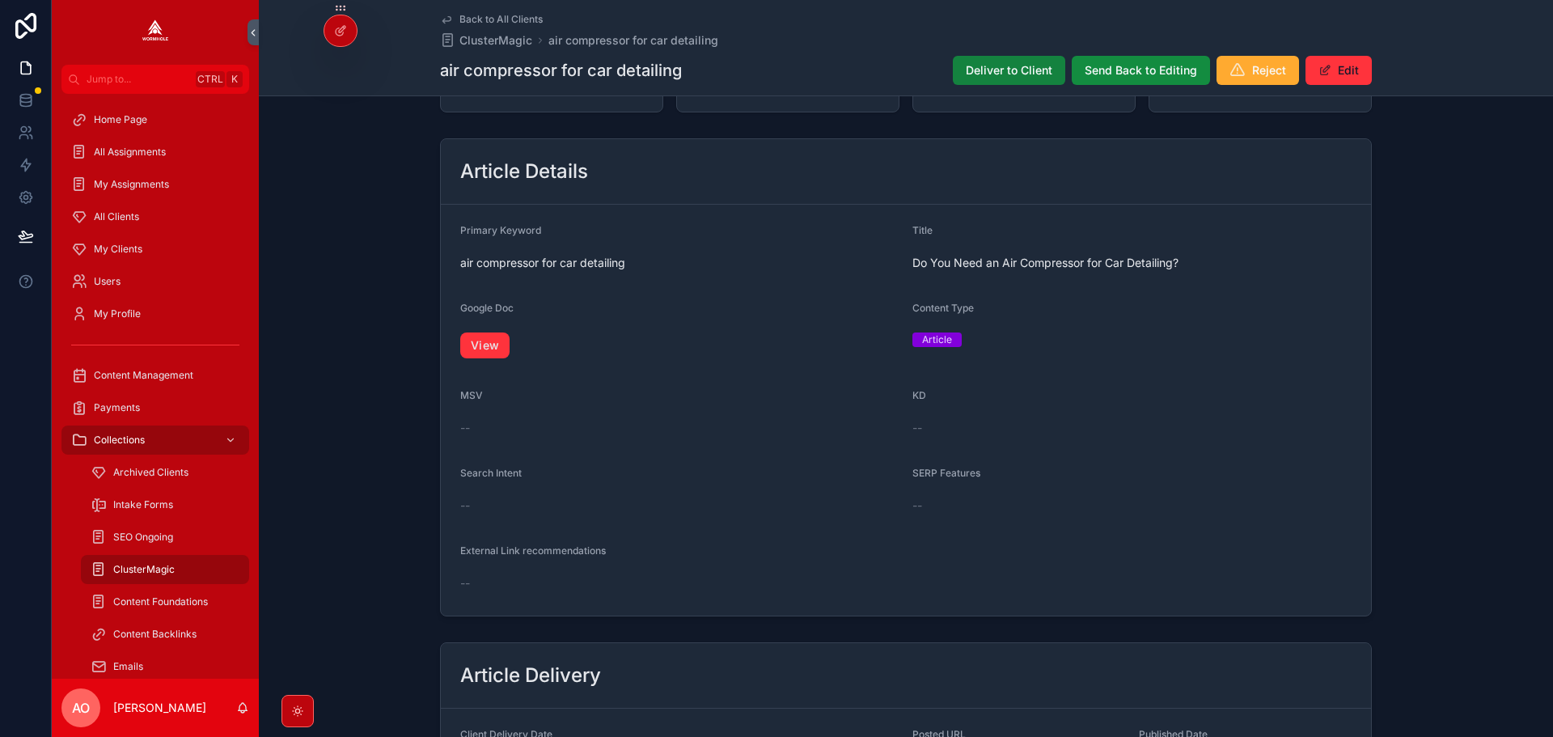
click at [989, 68] on span "Deliver to Client" at bounding box center [1009, 70] width 87 height 16
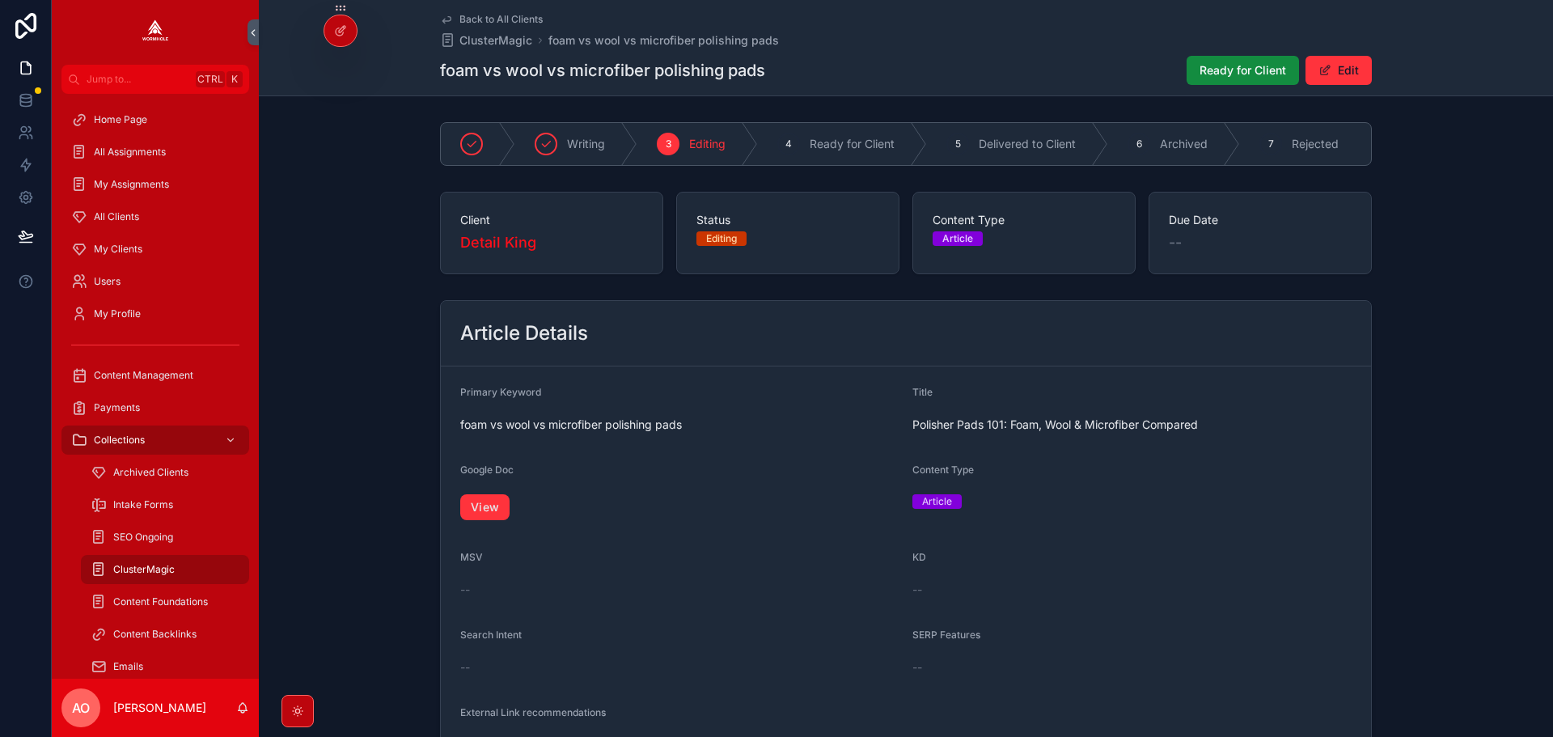
click at [481, 509] on link "View" at bounding box center [484, 507] width 49 height 26
click at [1244, 79] on button "Ready for Client" at bounding box center [1243, 70] width 112 height 29
click at [493, 509] on link "View" at bounding box center [484, 507] width 49 height 26
click at [1242, 58] on button "Ready for Client" at bounding box center [1243, 70] width 112 height 29
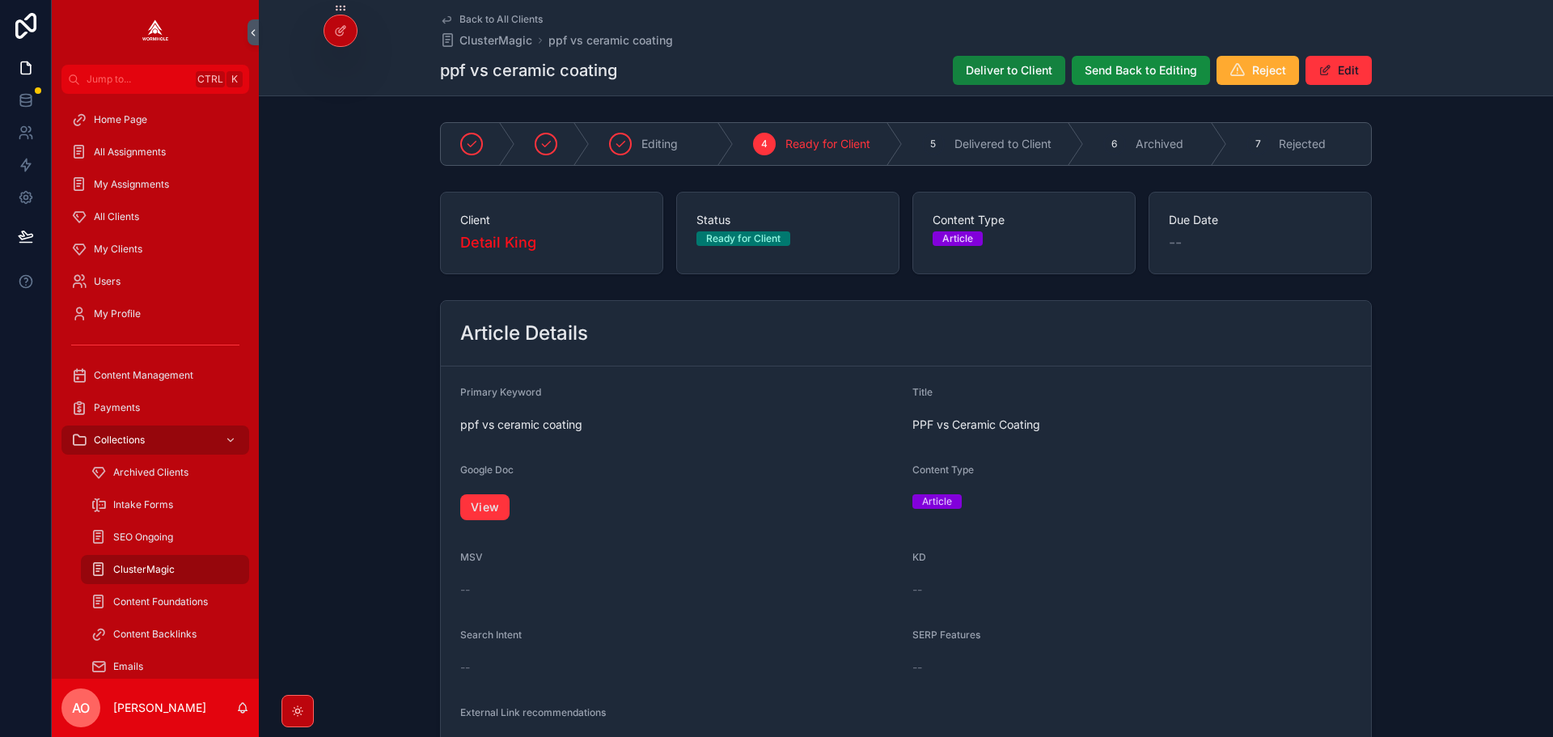
click at [976, 77] on span "Deliver to Client" at bounding box center [1009, 70] width 87 height 16
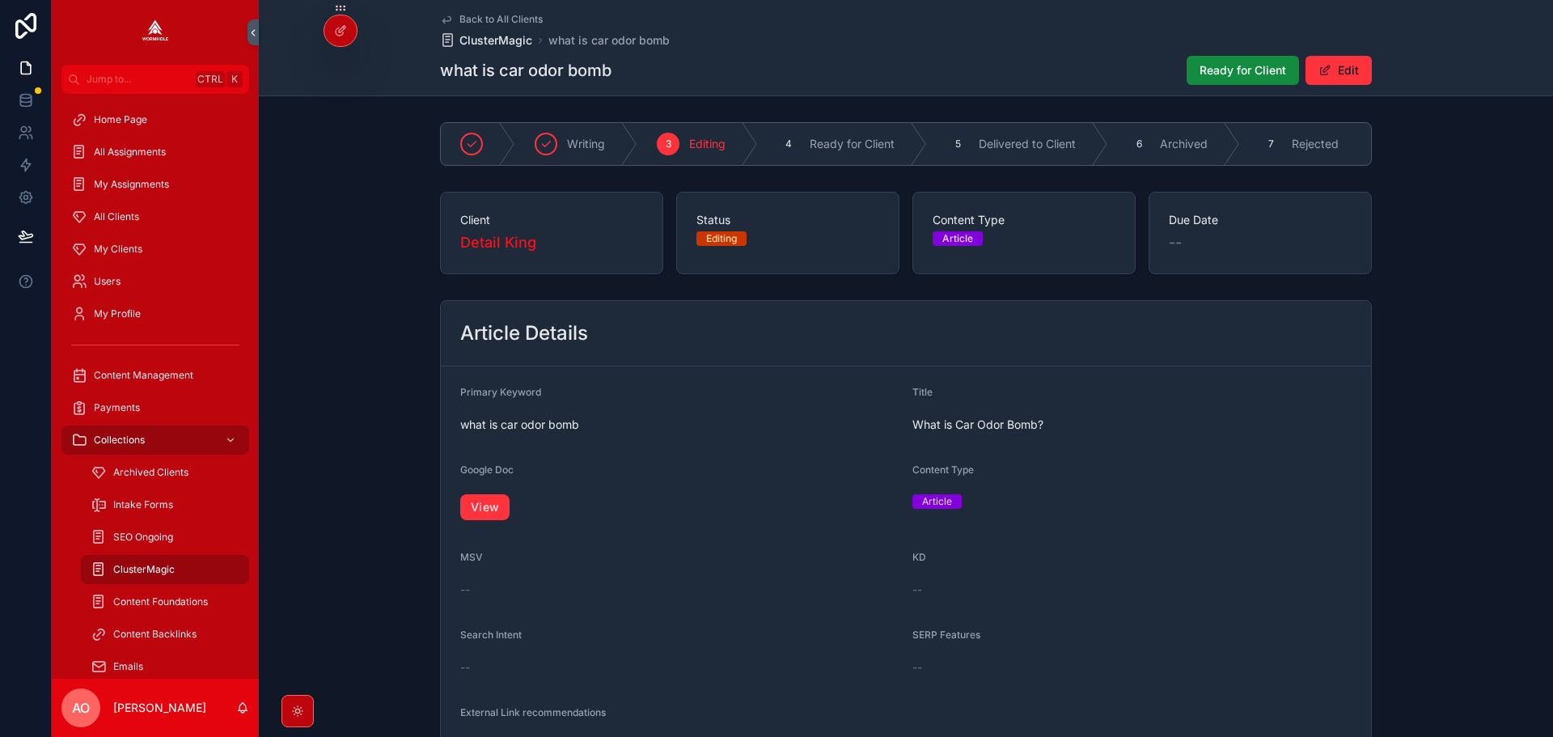
click at [485, 41] on span "ClusterMagic" at bounding box center [495, 40] width 73 height 16
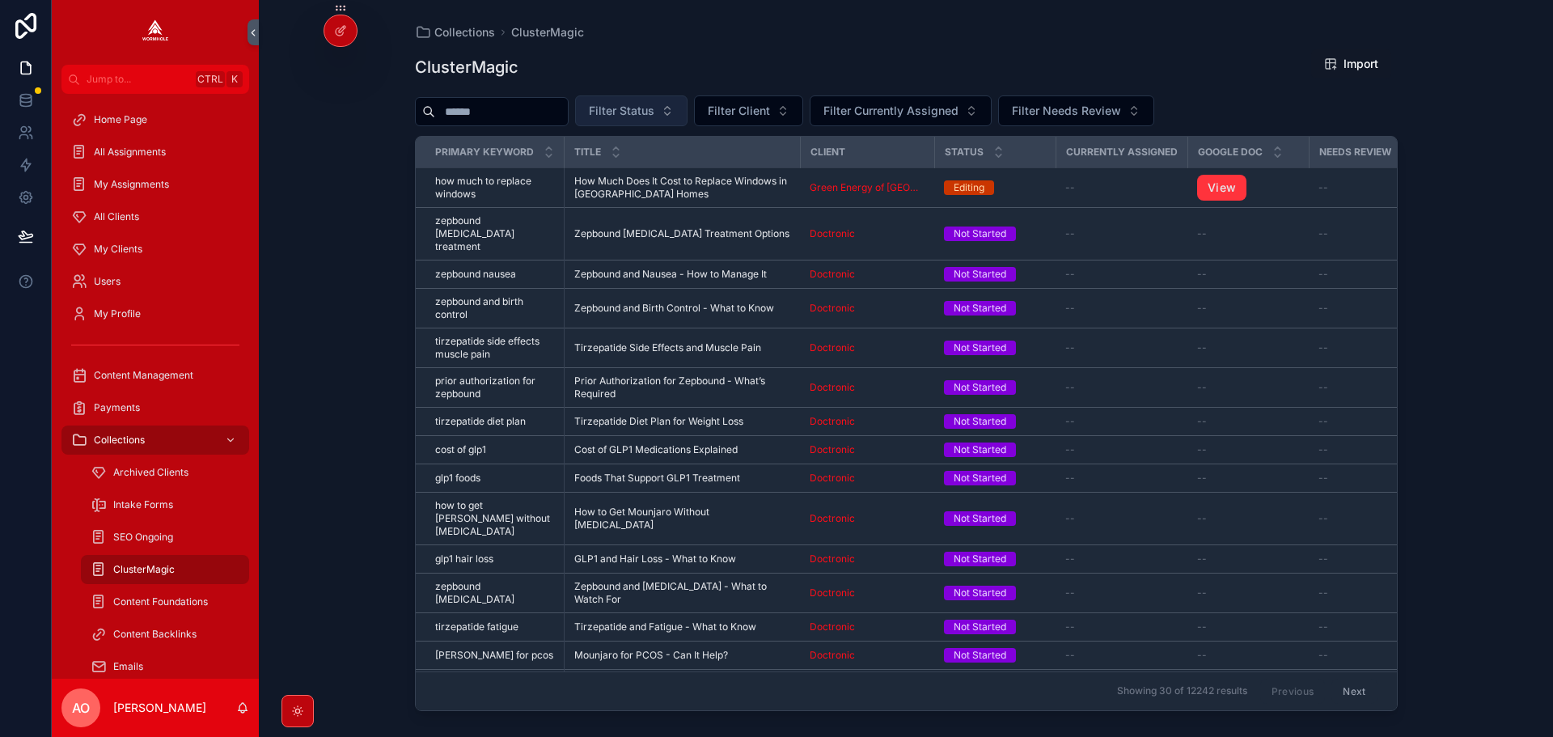
click at [654, 105] on span "Filter Status" at bounding box center [622, 111] width 66 height 16
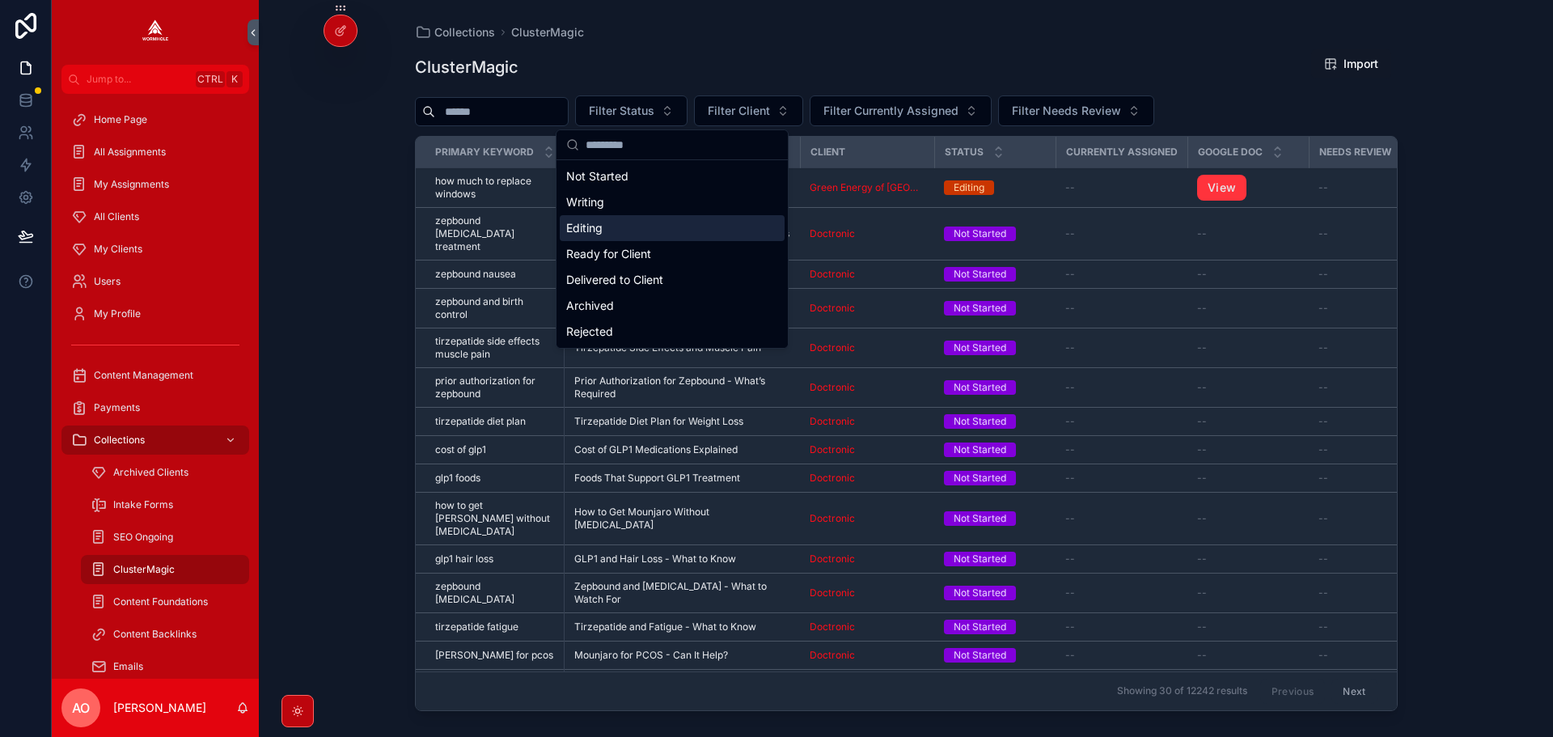
click at [613, 230] on div "Editing" at bounding box center [672, 228] width 225 height 26
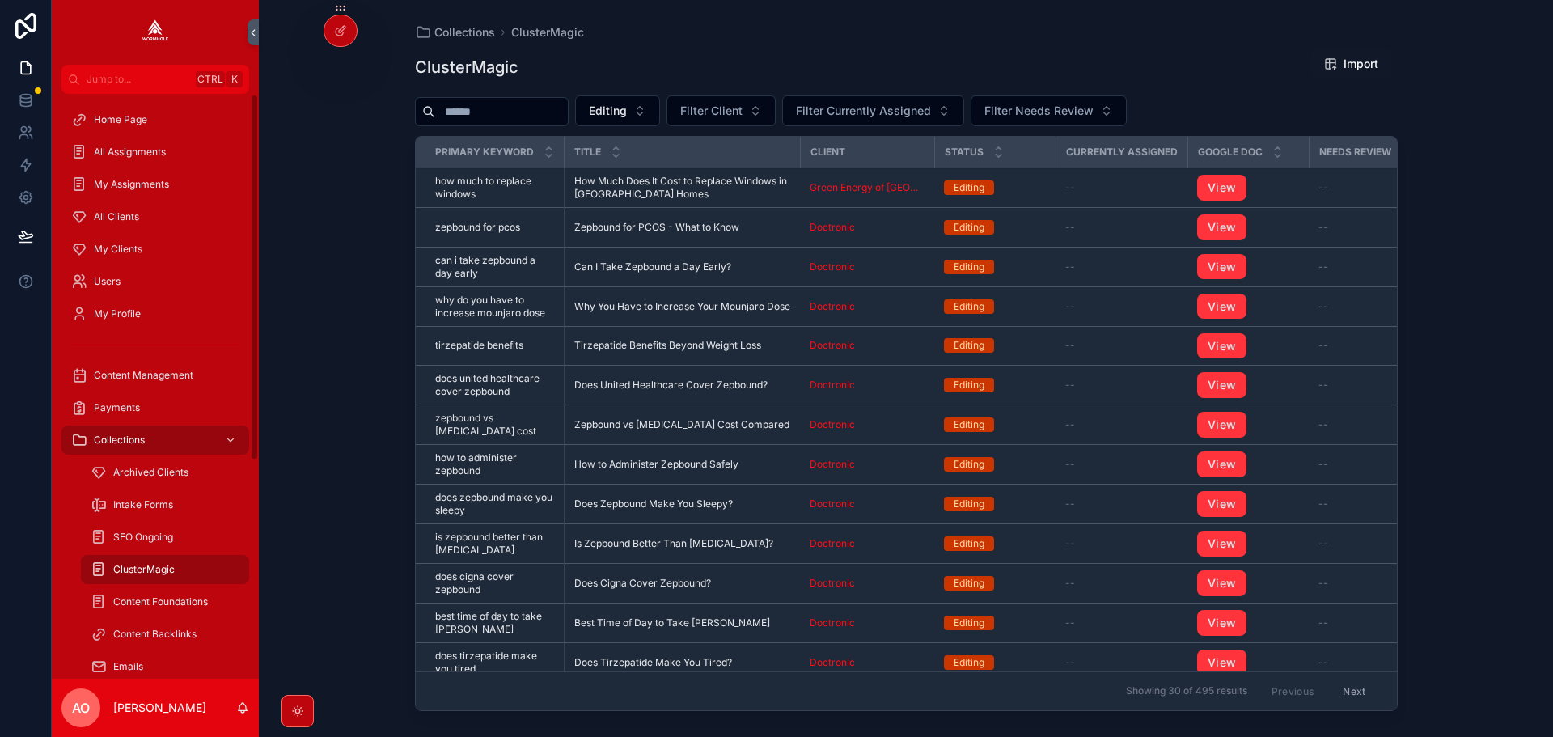
click at [115, 245] on span "My Clients" at bounding box center [118, 249] width 49 height 13
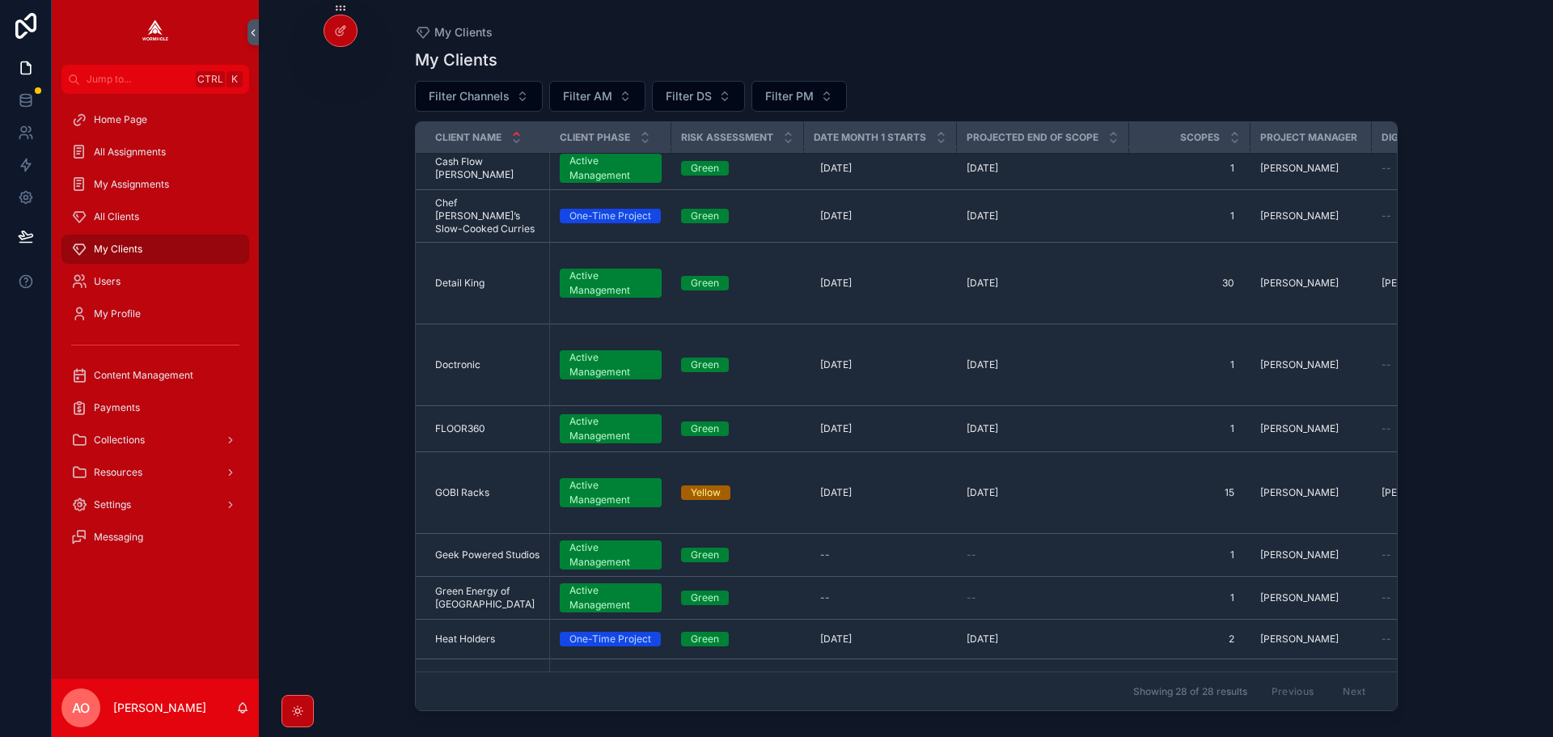
scroll to position [253, 0]
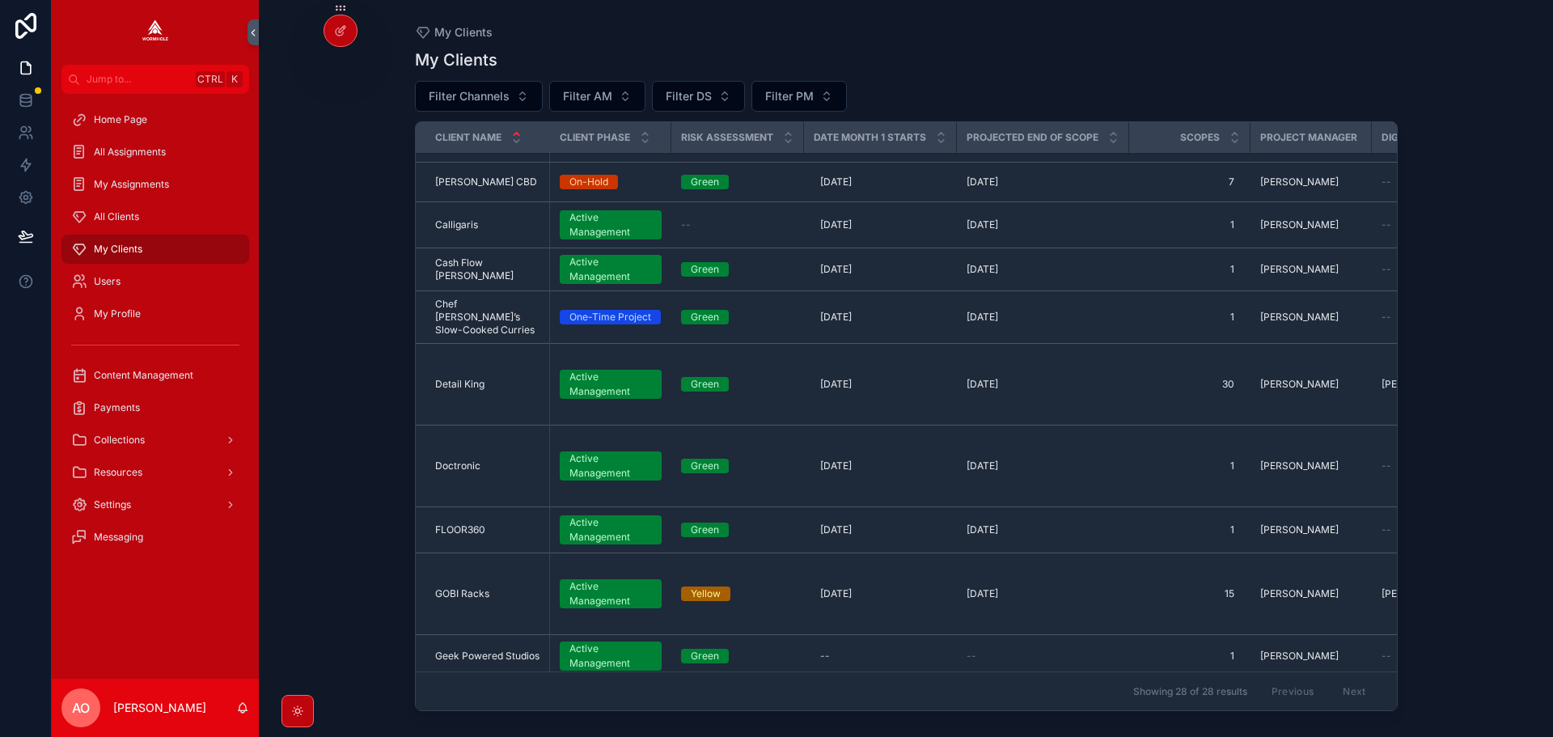
click at [467, 362] on td "Detail King Detail King" at bounding box center [483, 385] width 134 height 82
click at [486, 385] on td "Detail King Detail King" at bounding box center [483, 385] width 134 height 82
click at [476, 378] on span "Detail King" at bounding box center [459, 384] width 49 height 13
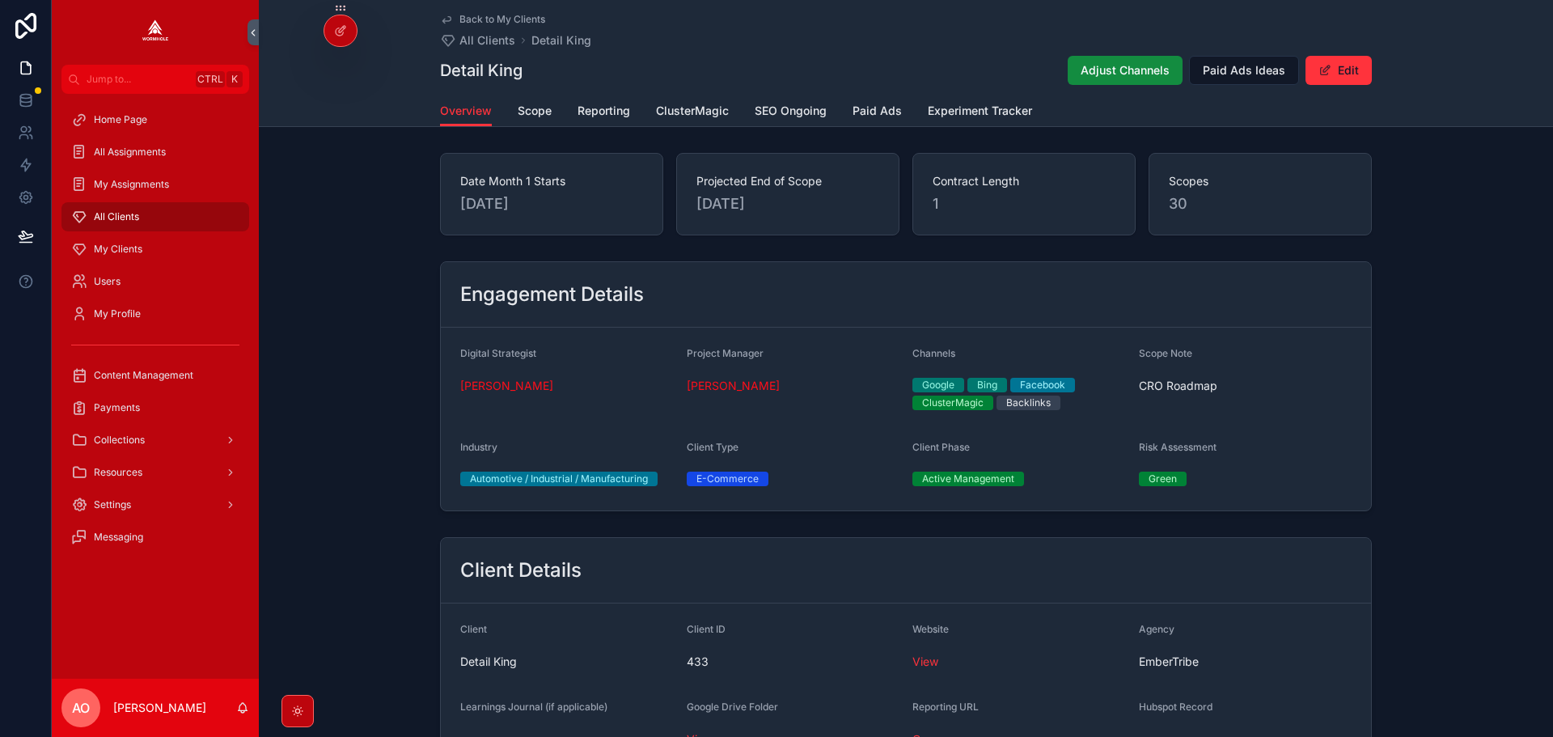
click at [687, 106] on span "ClusterMagic" at bounding box center [692, 111] width 73 height 16
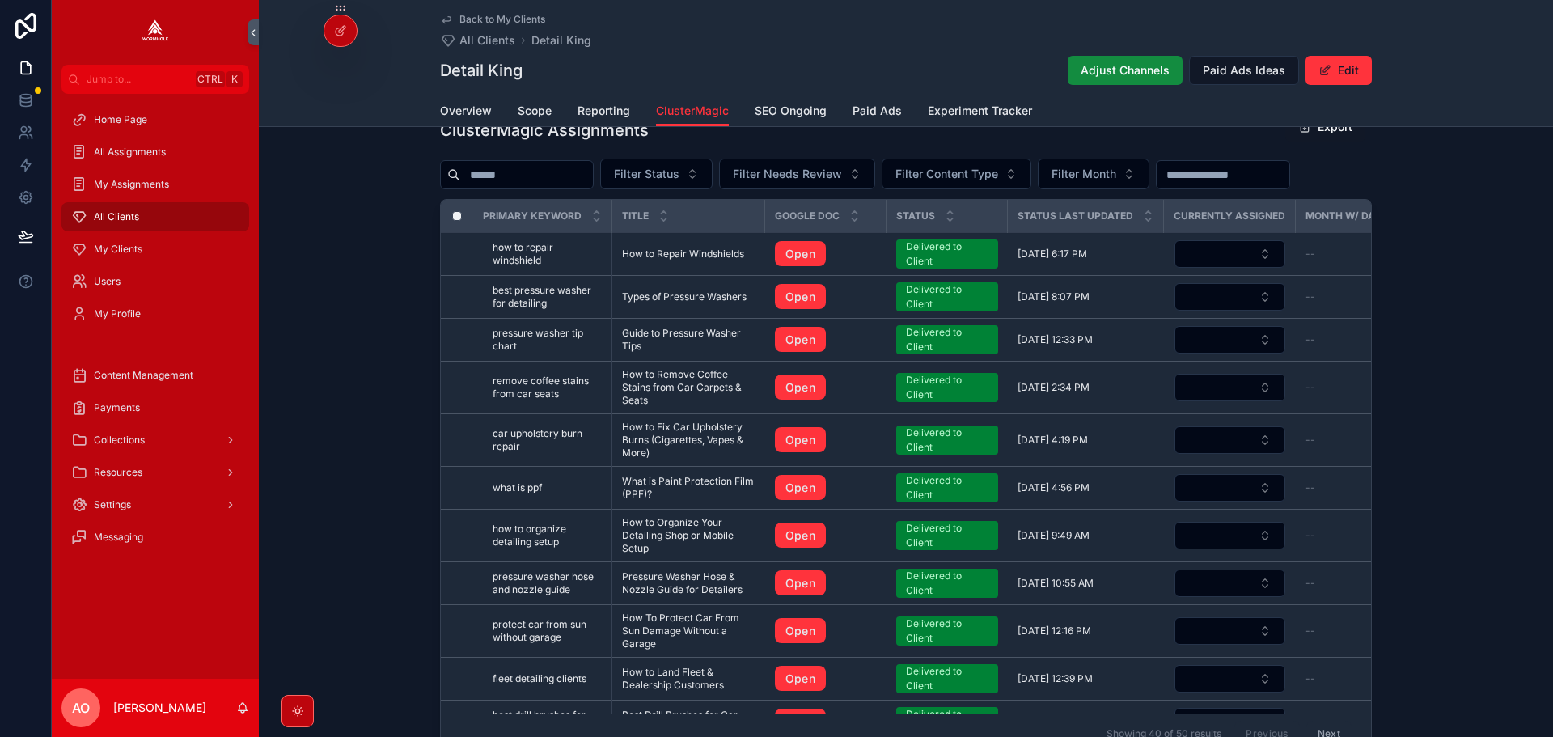
scroll to position [647, 0]
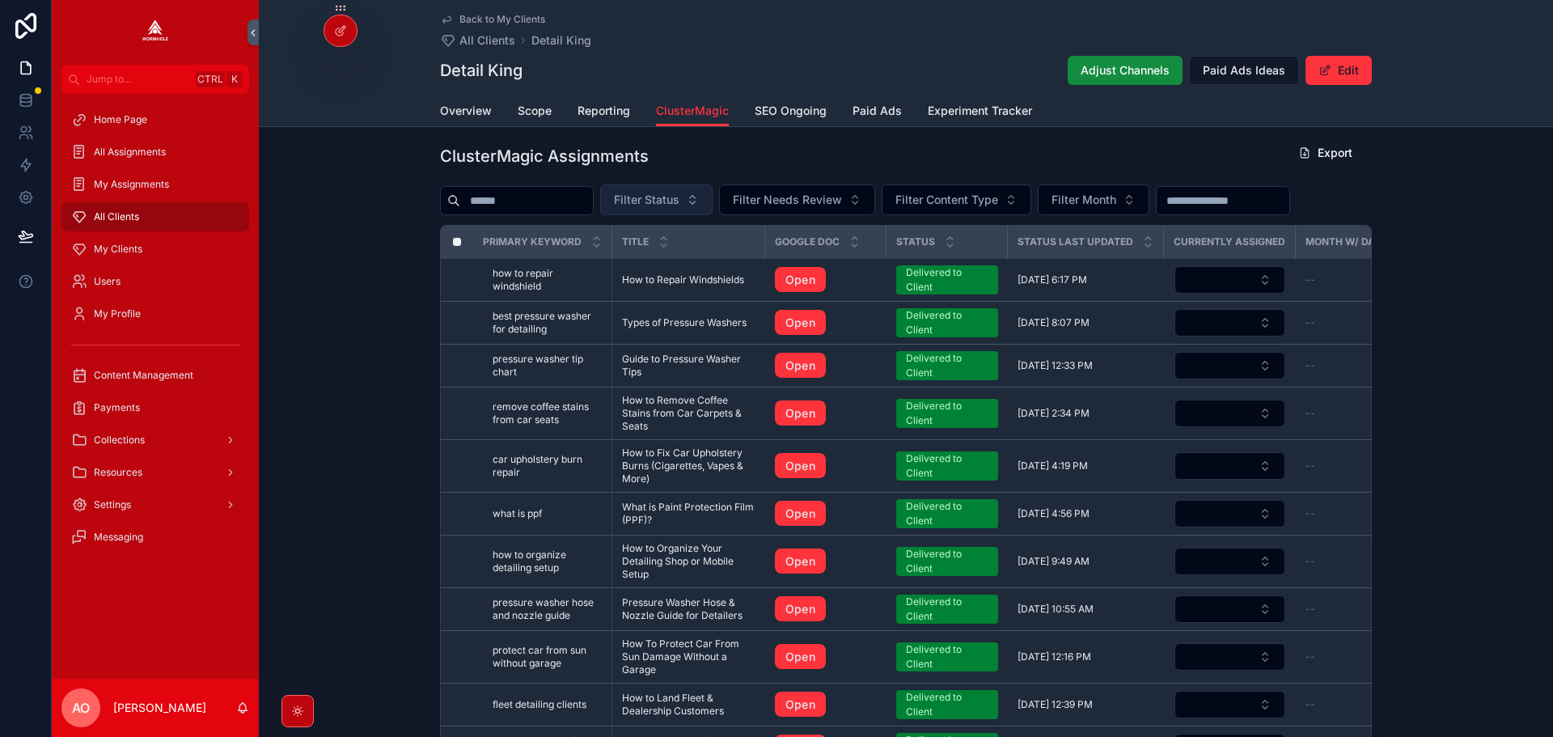
click at [679, 194] on span "Filter Status" at bounding box center [647, 200] width 66 height 16
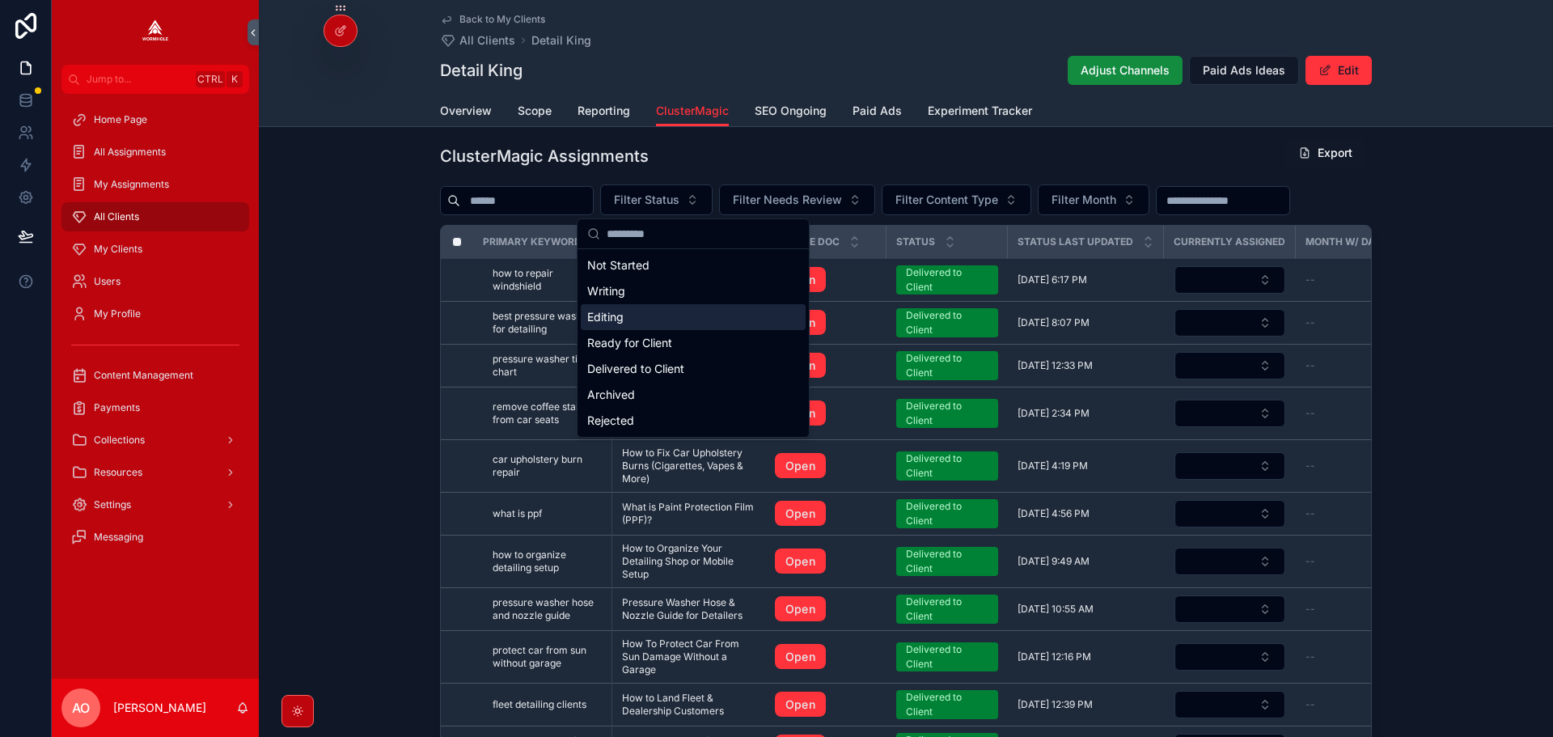
click at [655, 324] on div "Editing" at bounding box center [693, 317] width 225 height 26
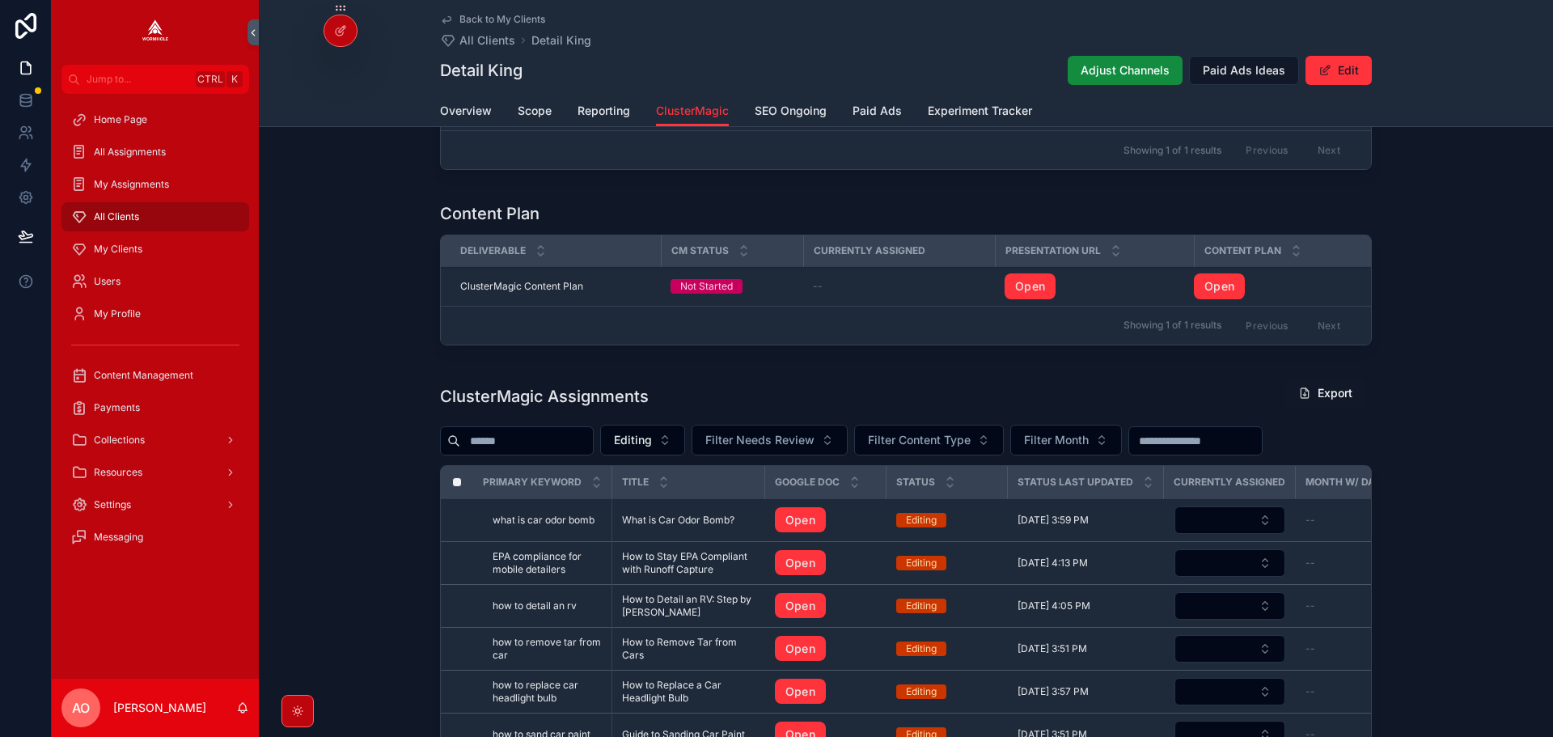
scroll to position [567, 0]
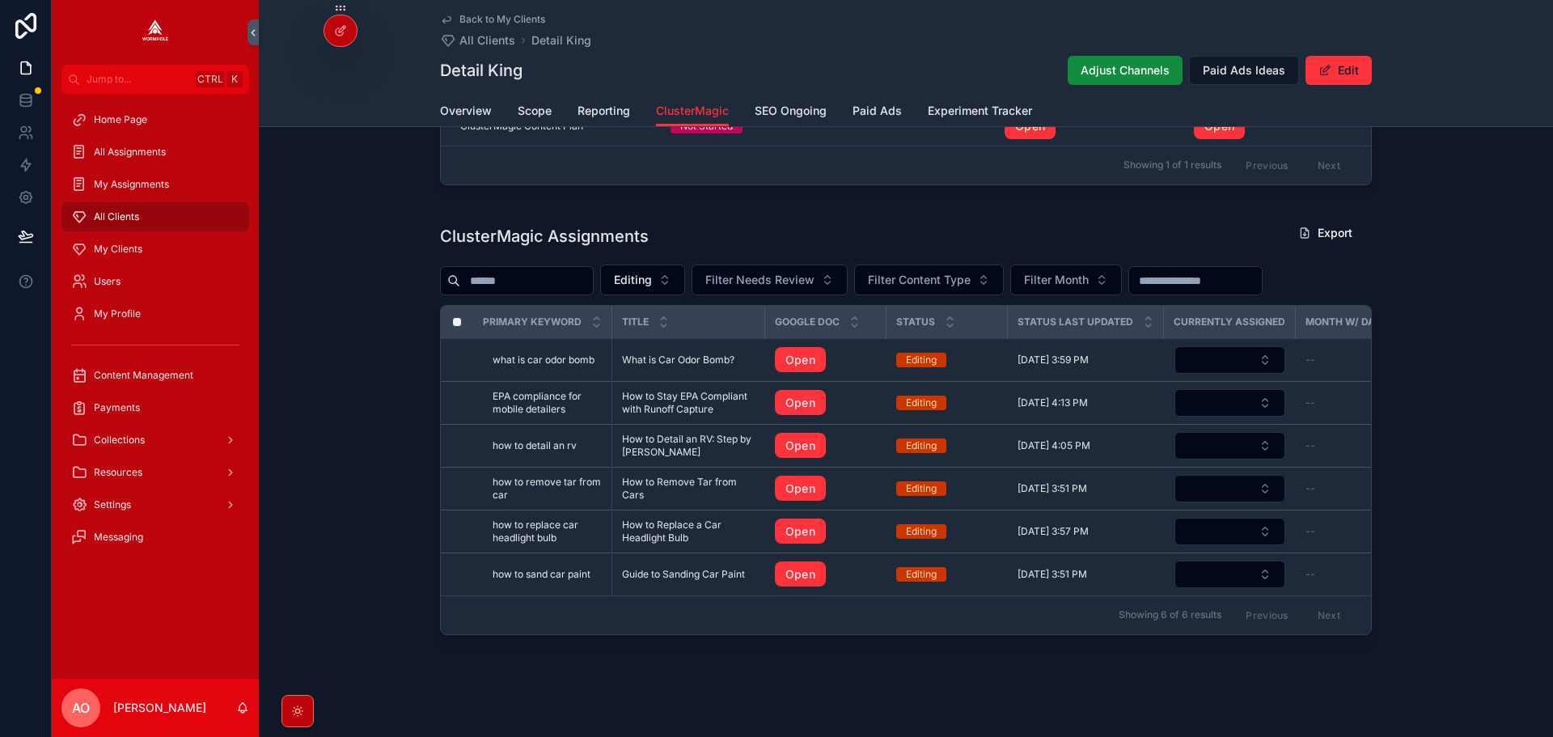
click at [673, 358] on span "What is Car Odor Bomb?" at bounding box center [678, 359] width 112 height 13
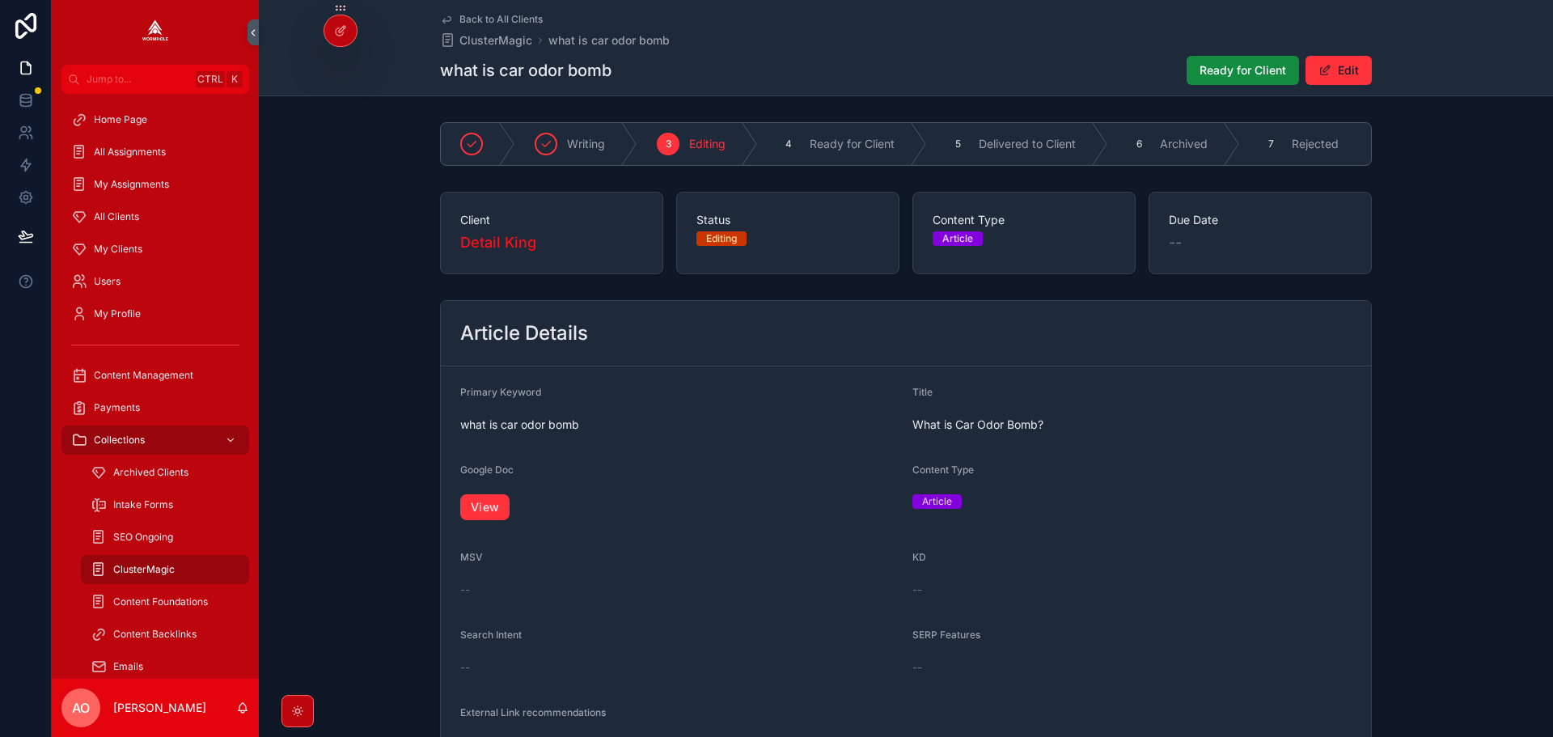
click at [480, 513] on link "View" at bounding box center [484, 507] width 49 height 26
click at [1228, 61] on button "Ready for Client" at bounding box center [1243, 70] width 112 height 29
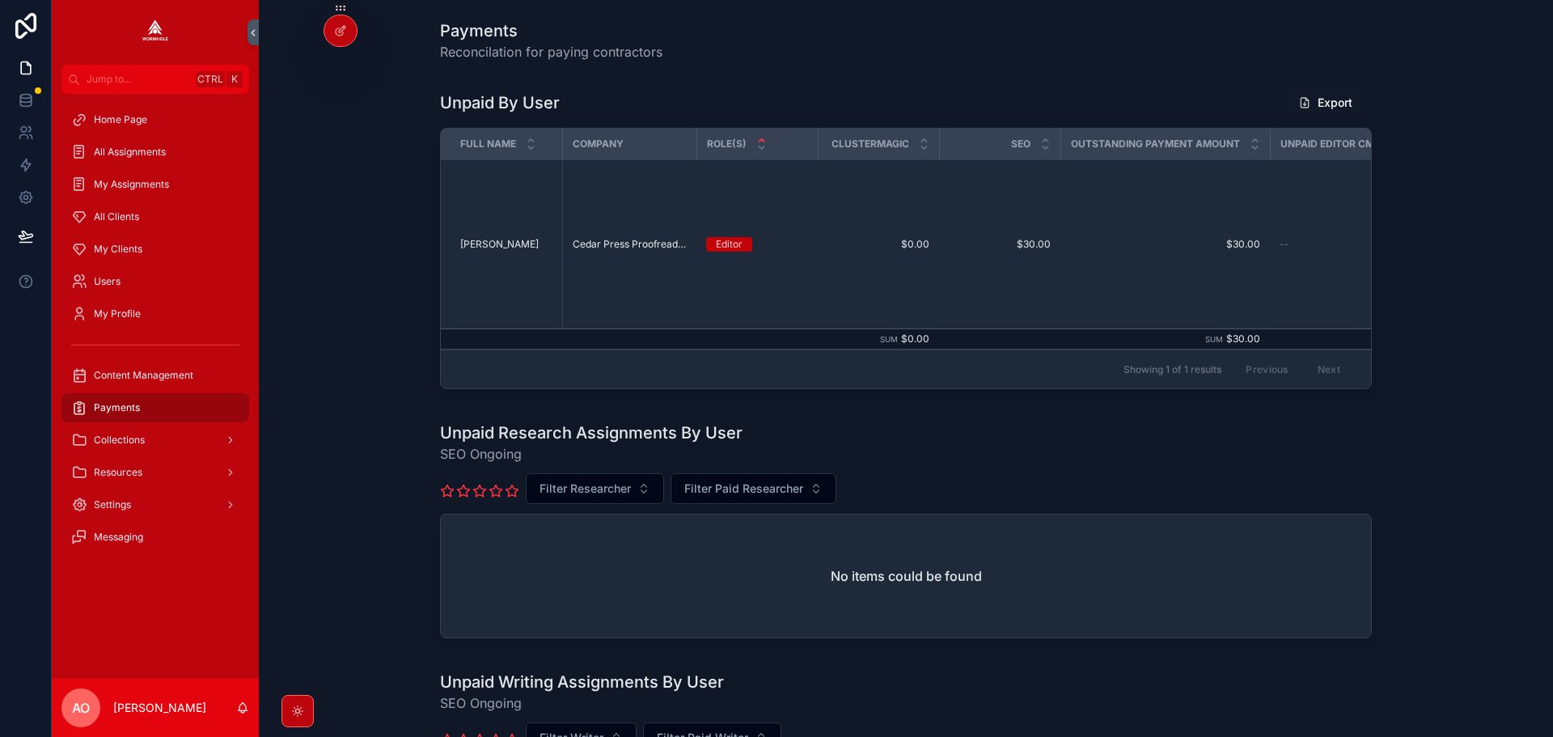
click at [128, 243] on span "My Clients" at bounding box center [118, 249] width 49 height 13
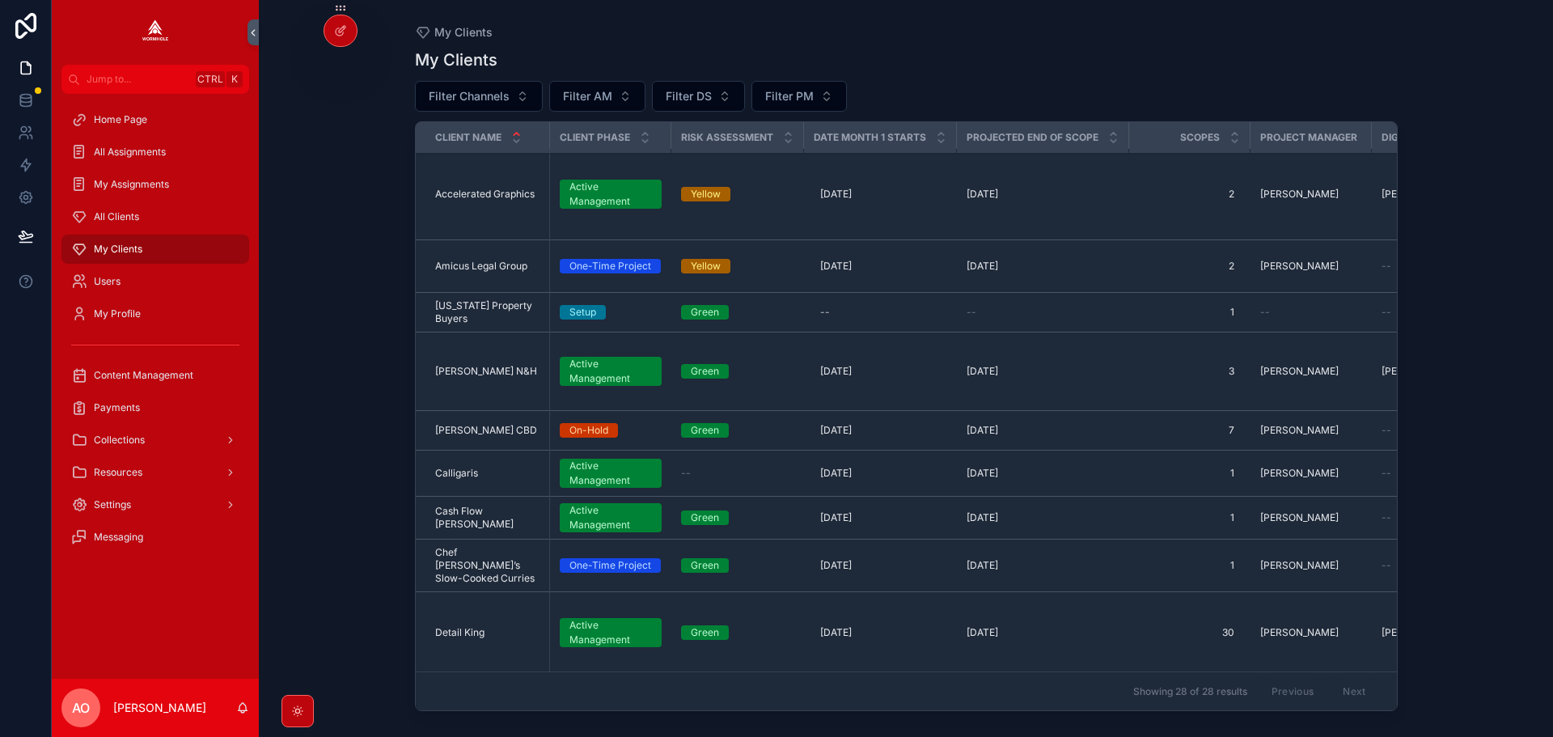
scroll to position [81, 0]
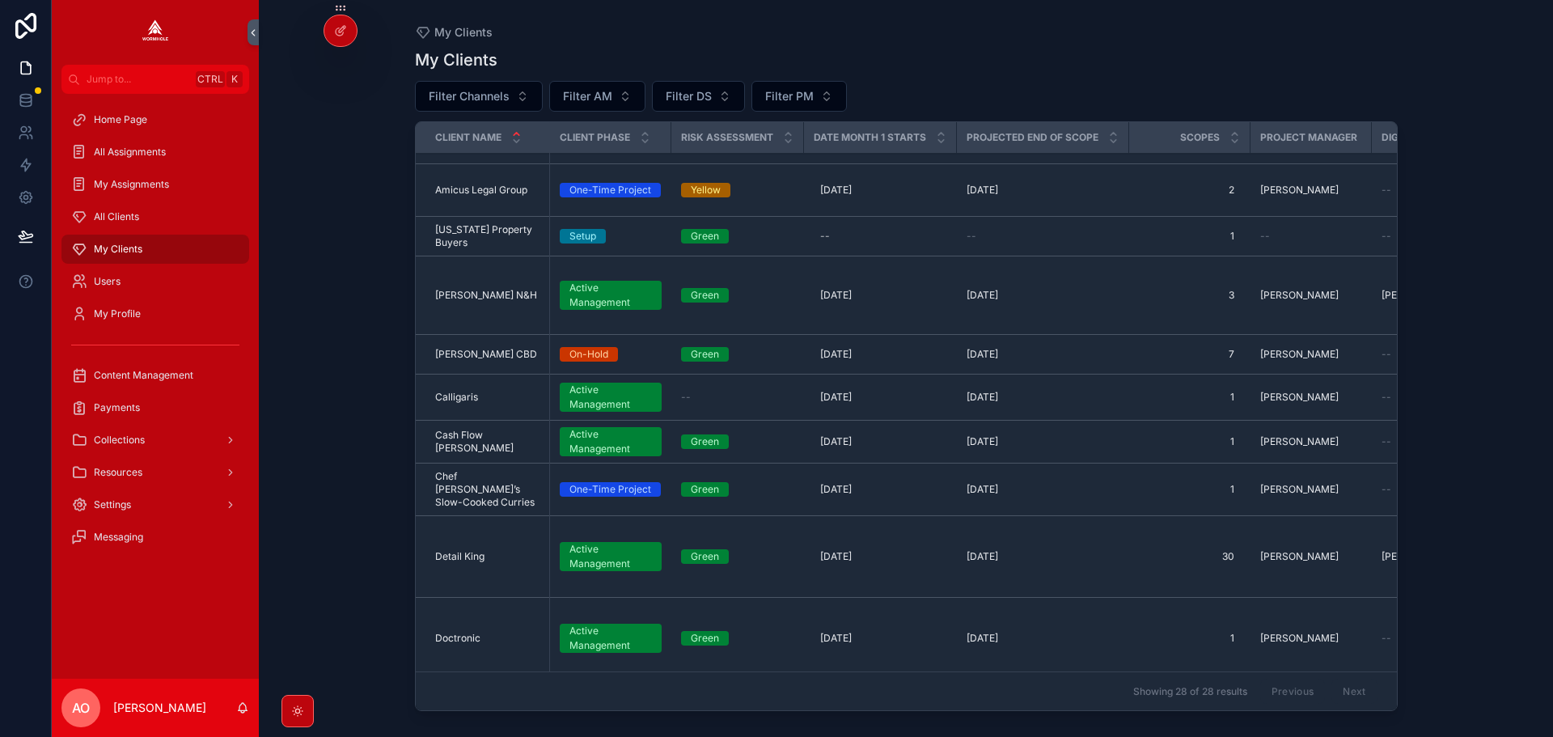
click at [448, 550] on span "Detail King" at bounding box center [459, 556] width 49 height 13
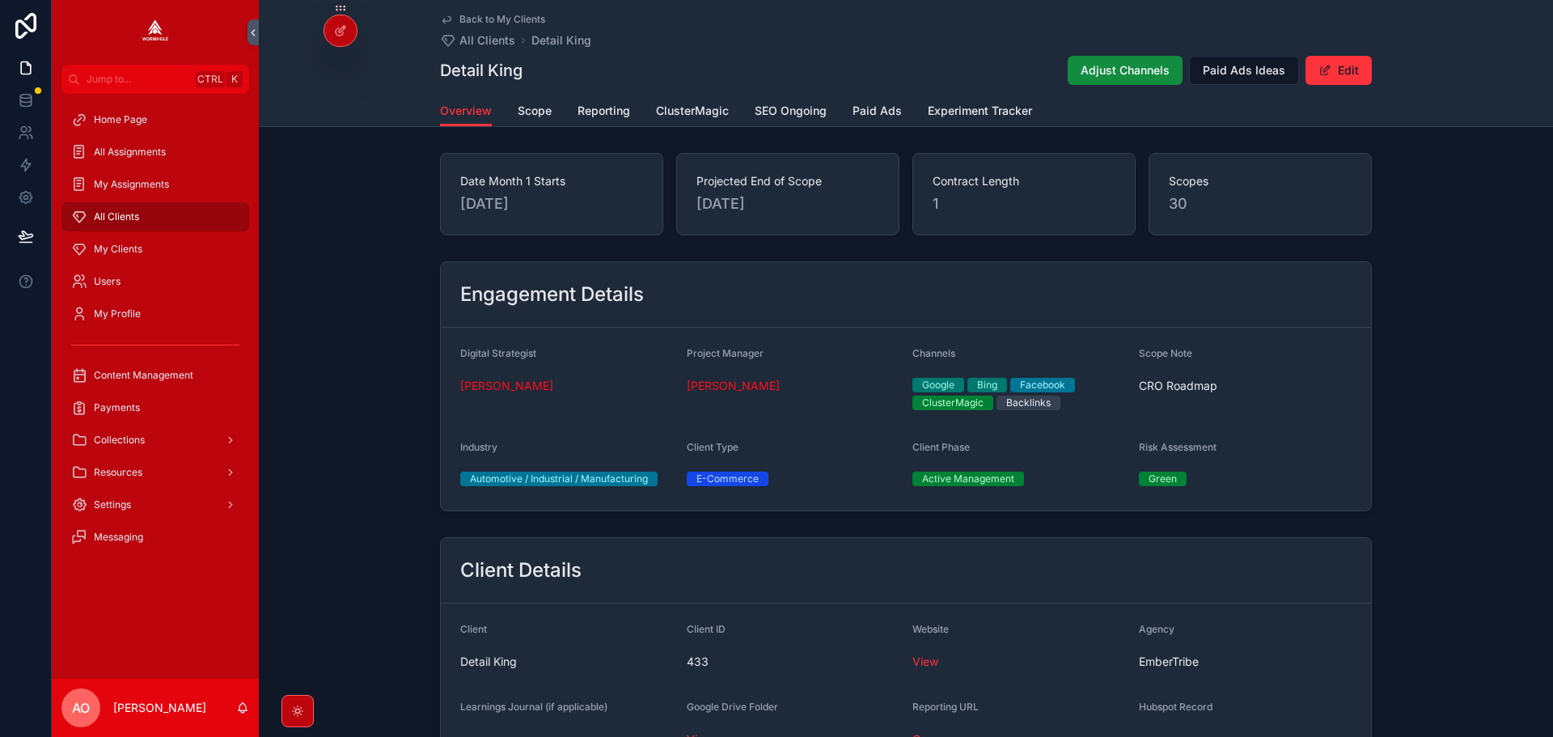
click at [696, 126] on div "Back to My Clients All Clients Detail King Detail King Adjust Channels Paid Ads…" at bounding box center [906, 63] width 1294 height 127
click at [692, 106] on span "ClusterMagic" at bounding box center [692, 111] width 73 height 16
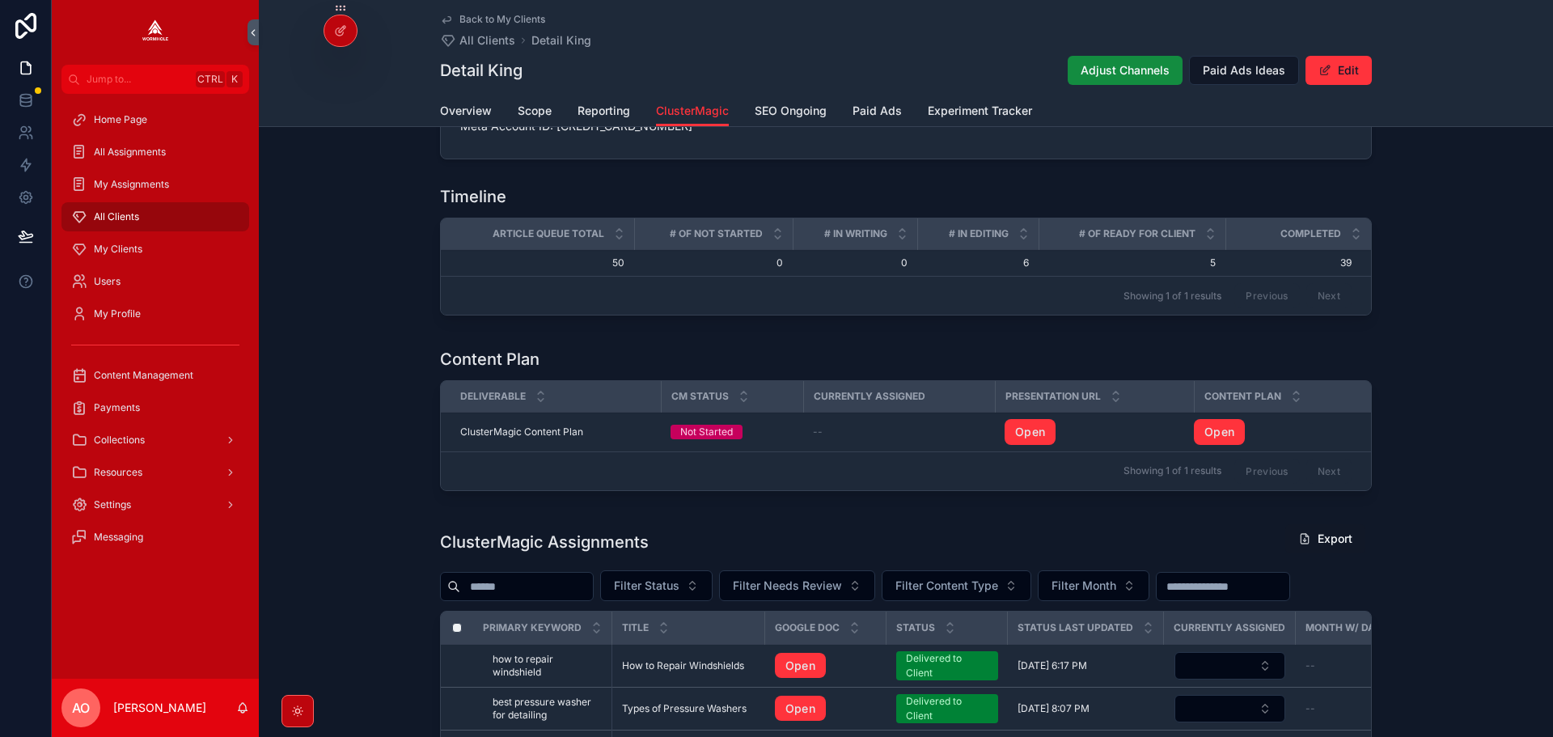
scroll to position [585, 0]
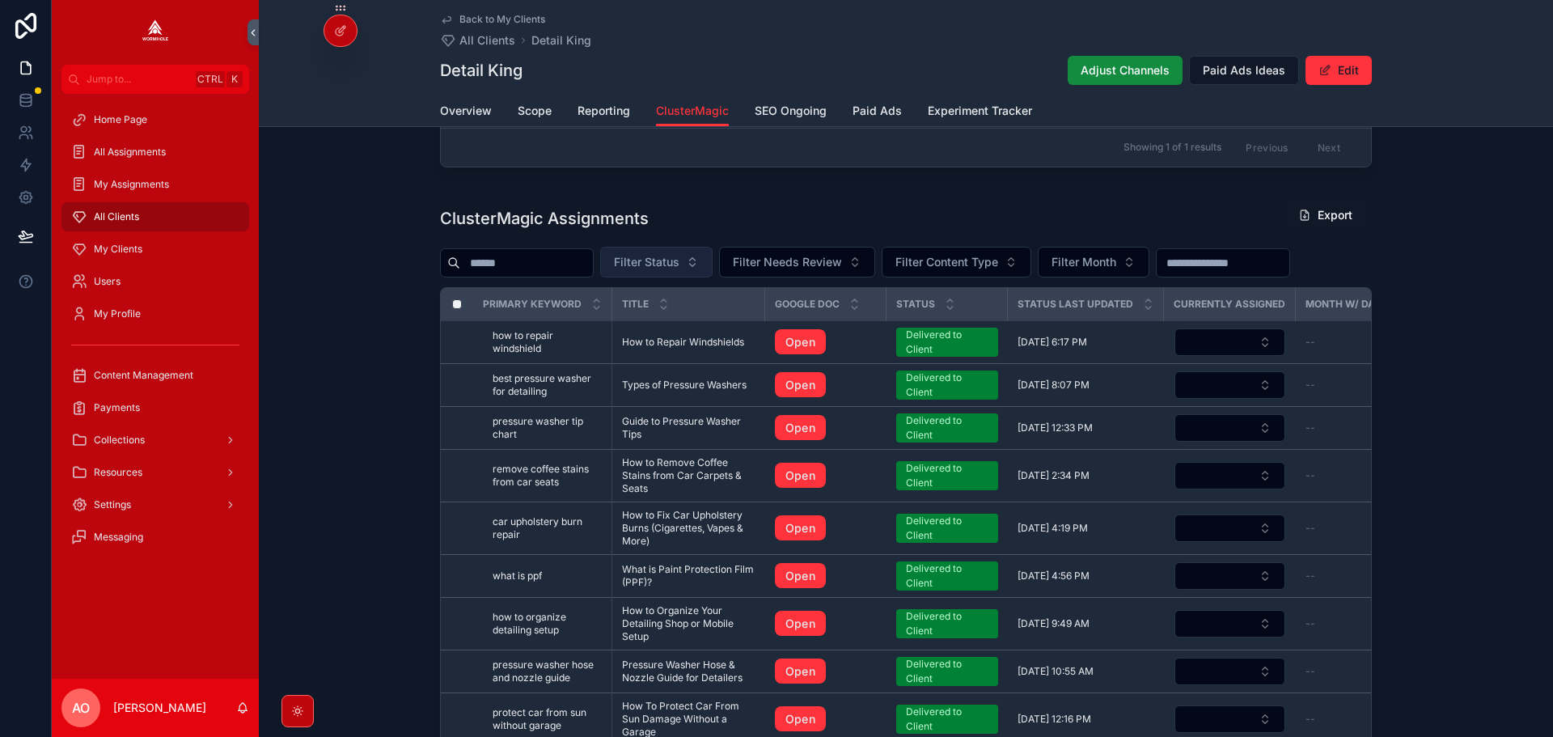
click at [679, 263] on span "Filter Status" at bounding box center [647, 262] width 66 height 16
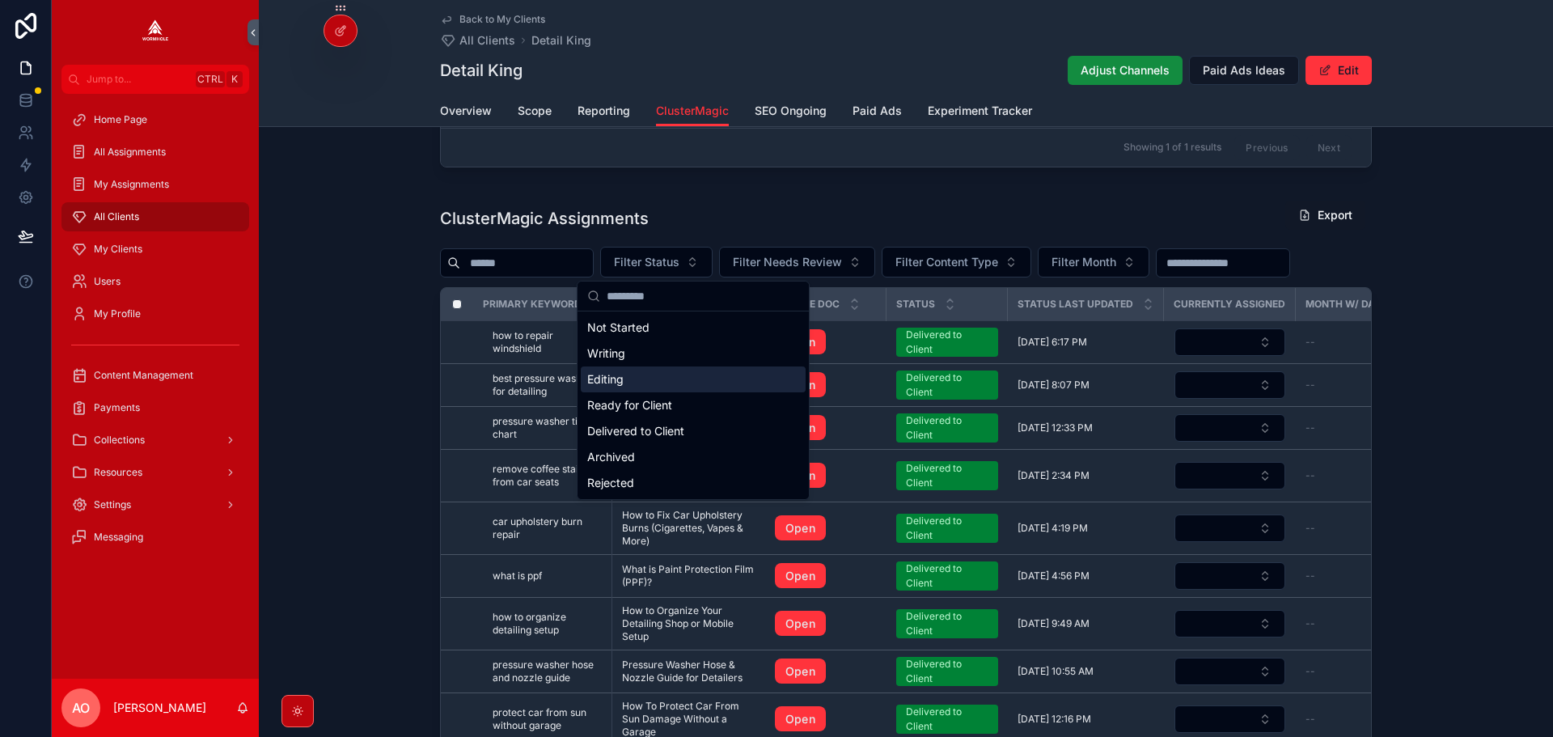
click at [636, 378] on div "Editing" at bounding box center [693, 379] width 225 height 26
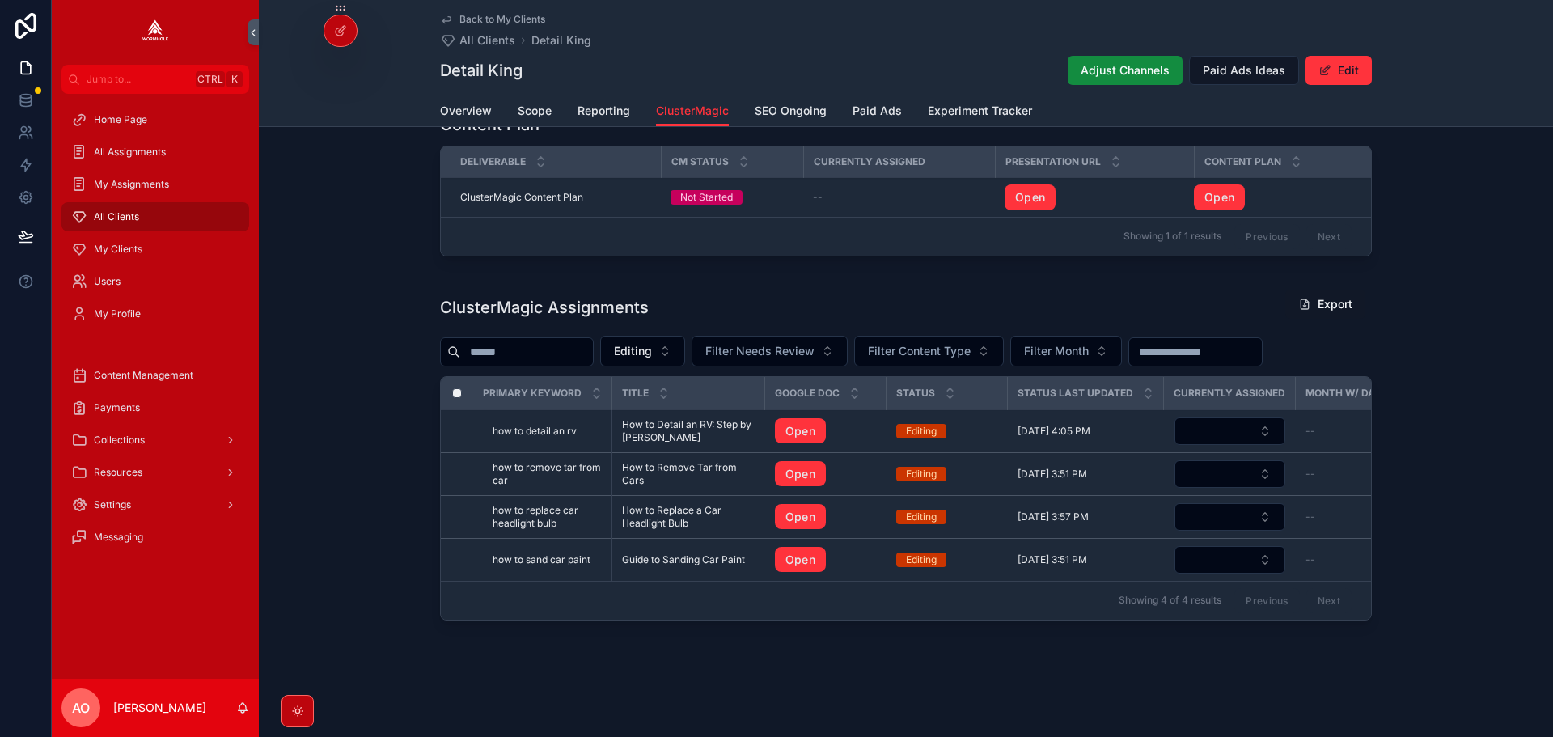
scroll to position [504, 0]
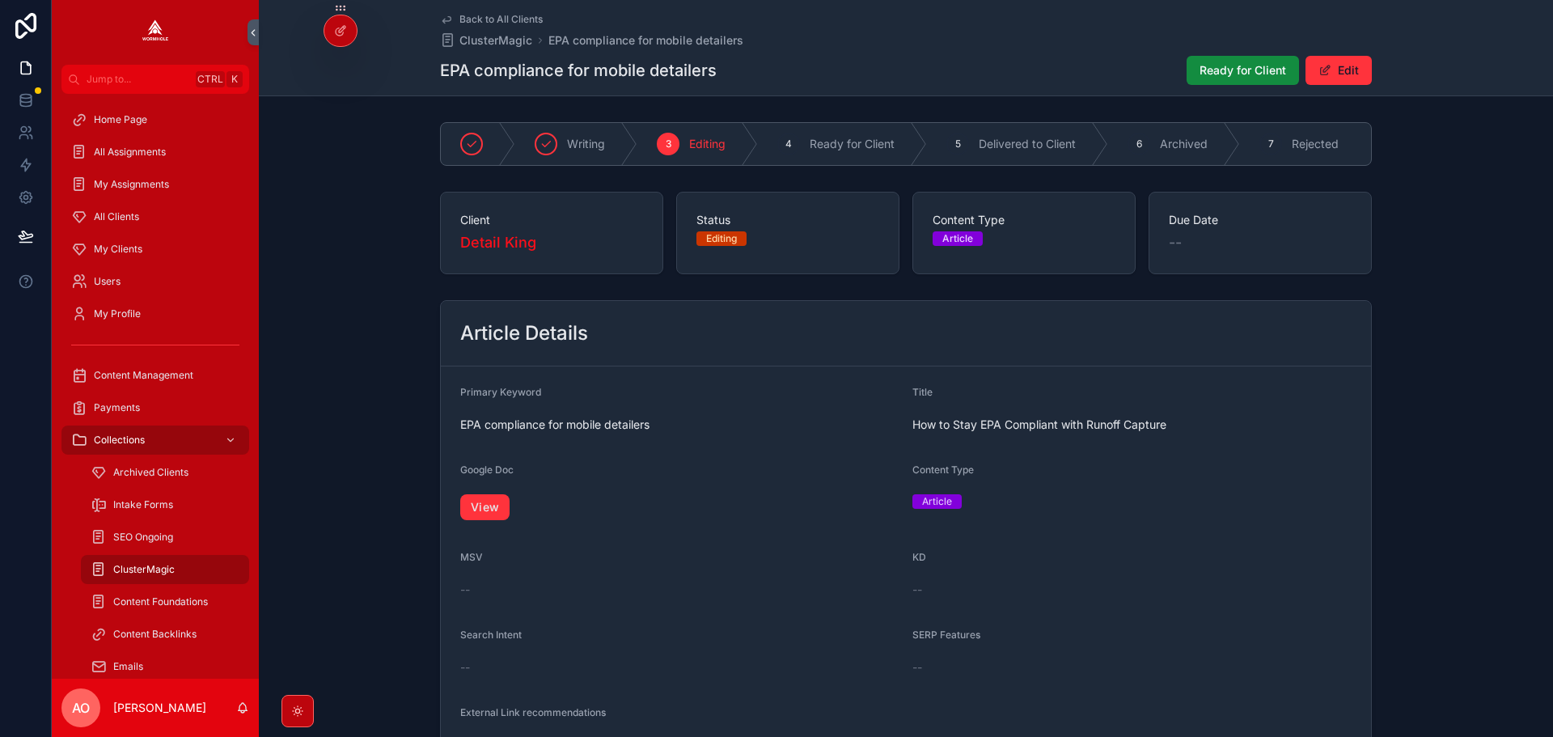
click at [491, 520] on link "View" at bounding box center [484, 507] width 49 height 26
click at [1230, 74] on span "Ready for Client" at bounding box center [1243, 70] width 87 height 16
click at [489, 507] on link "View" at bounding box center [484, 507] width 49 height 26
click at [1242, 67] on span "Ready for Client" at bounding box center [1243, 70] width 87 height 16
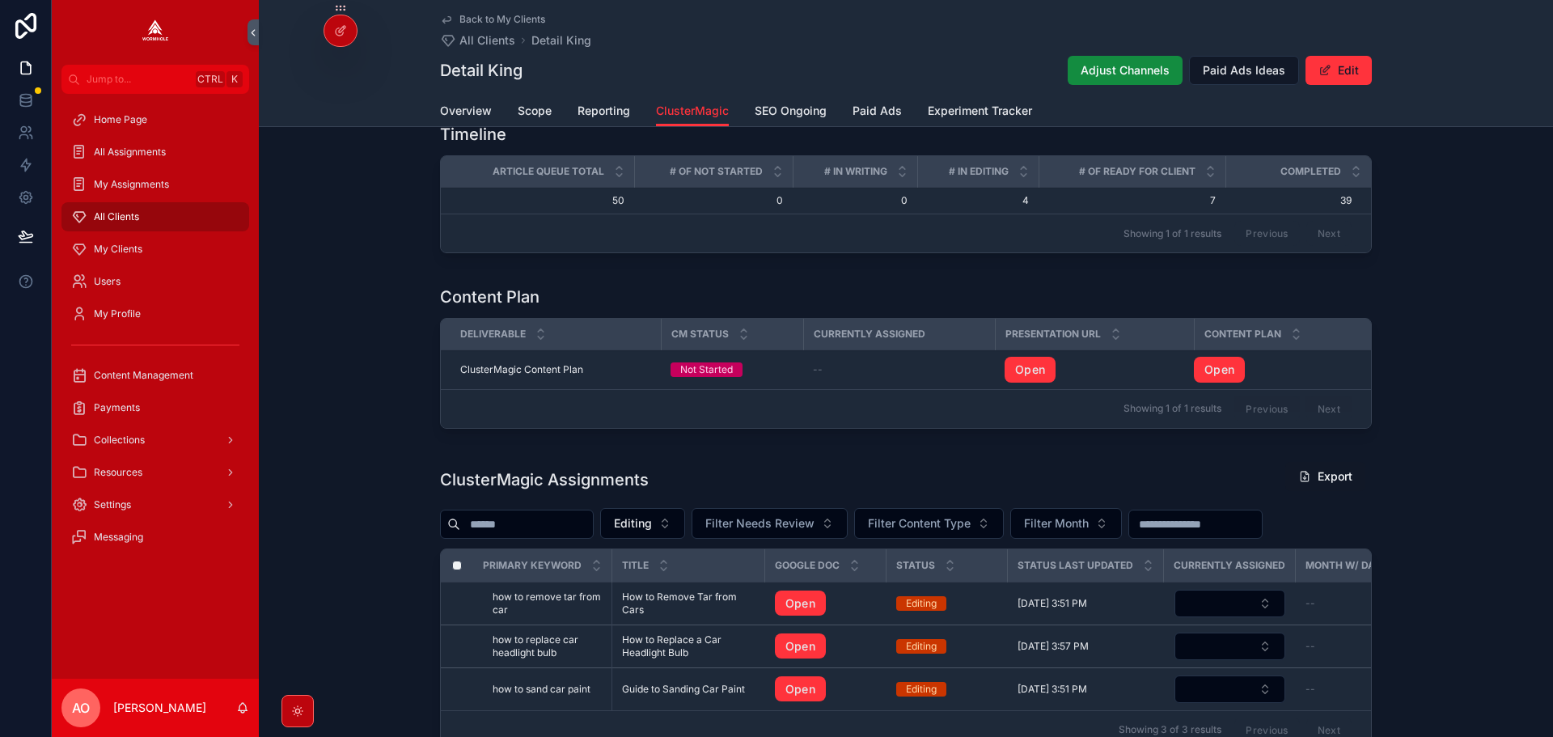
scroll to position [461, 0]
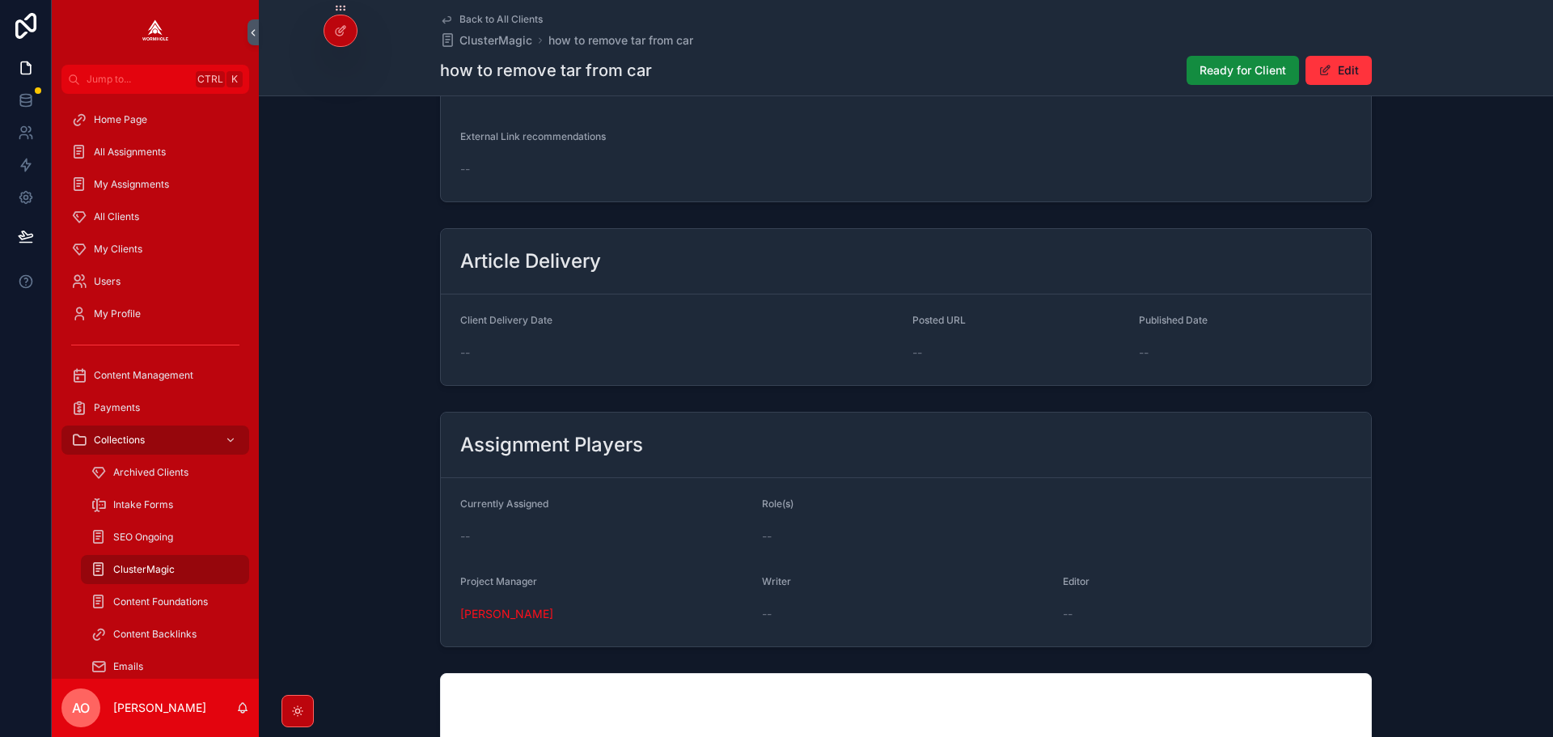
scroll to position [375, 0]
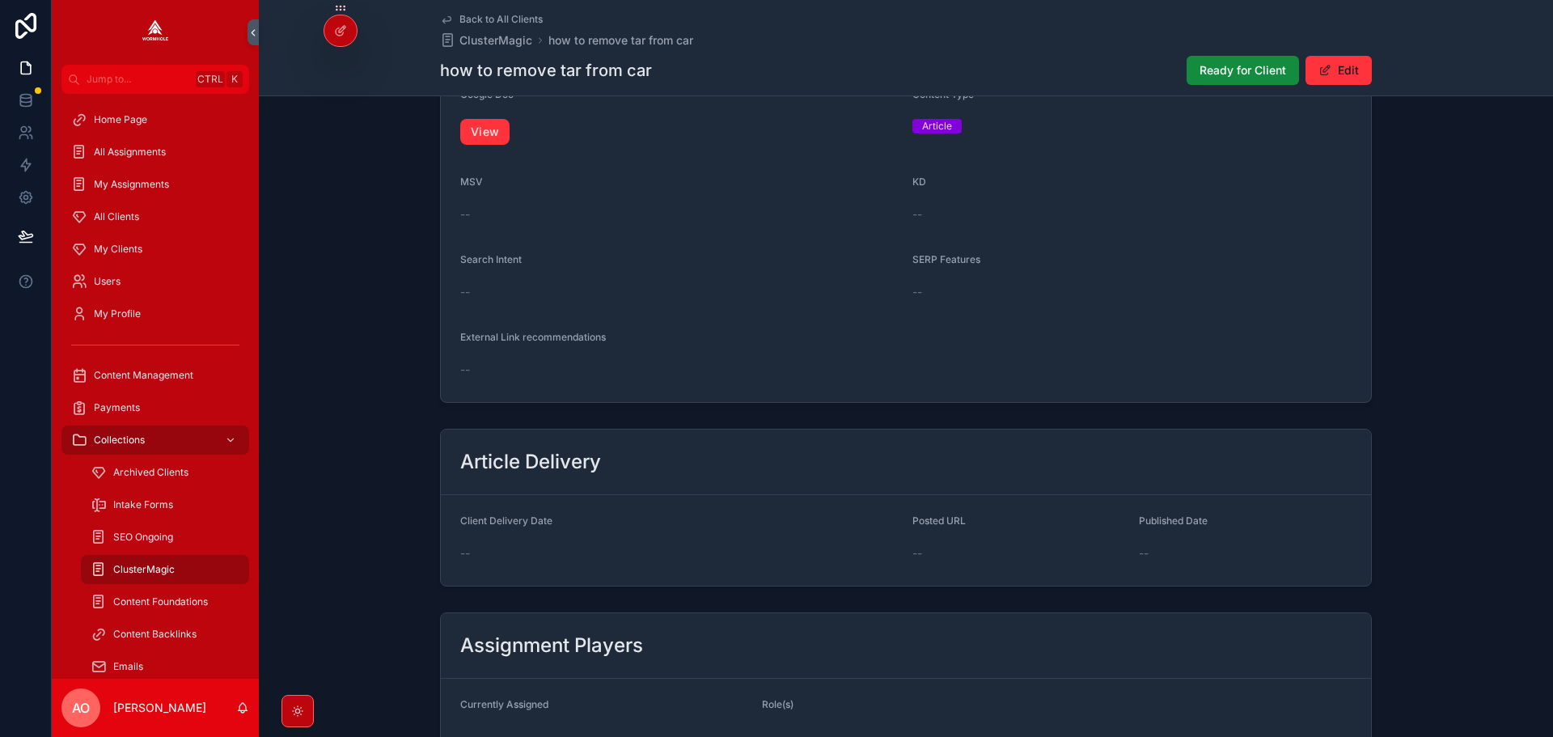
click at [464, 133] on link "View" at bounding box center [484, 132] width 49 height 26
